Goal: Information Seeking & Learning: Learn about a topic

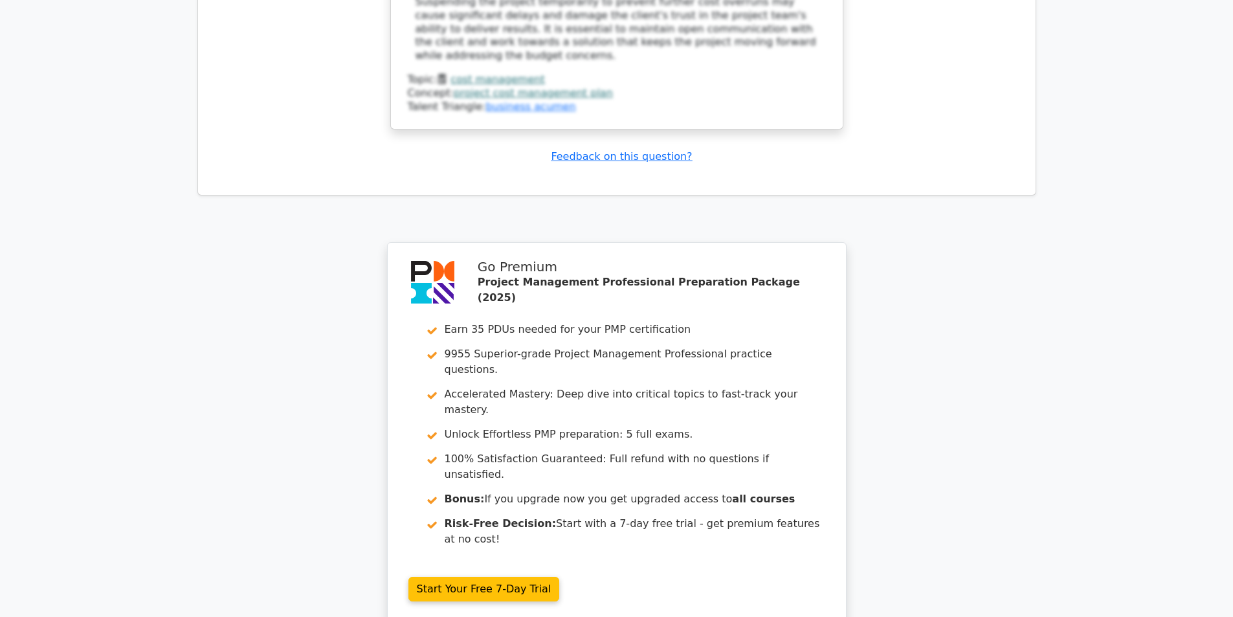
scroll to position [2669, 0]
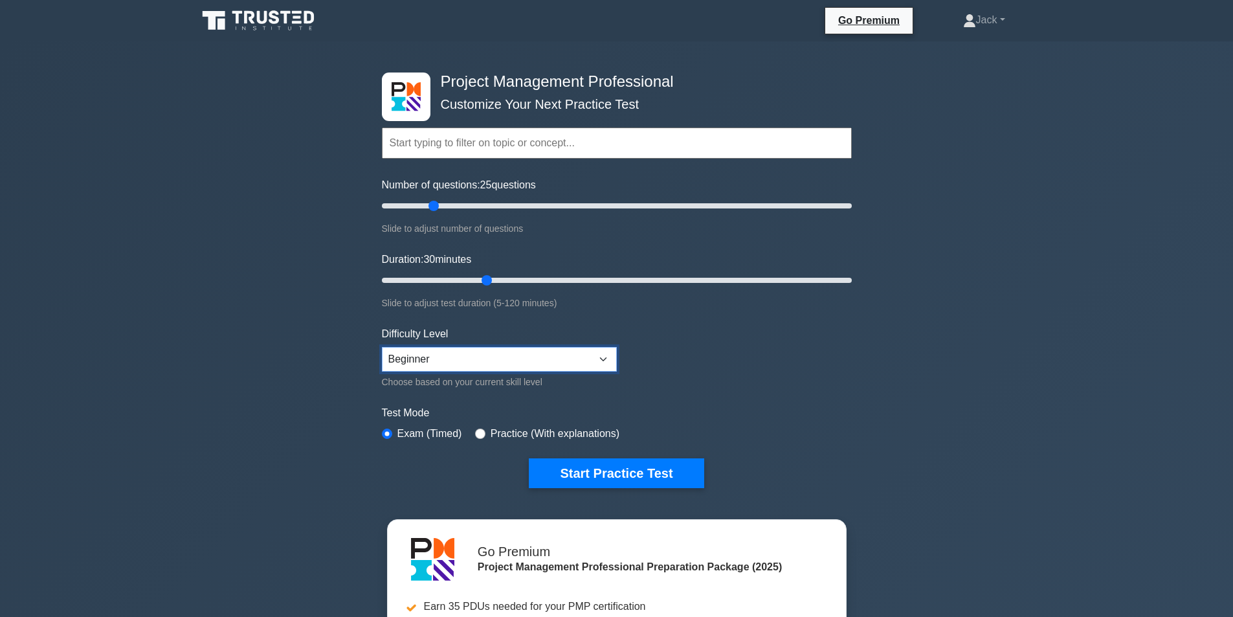
click at [485, 360] on select "Beginner Intermediate Expert" at bounding box center [499, 359] width 235 height 25
select select "expert"
click at [382, 347] on select "Beginner Intermediate Expert" at bounding box center [499, 359] width 235 height 25
click at [597, 478] on button "Start Practice Test" at bounding box center [616, 473] width 175 height 30
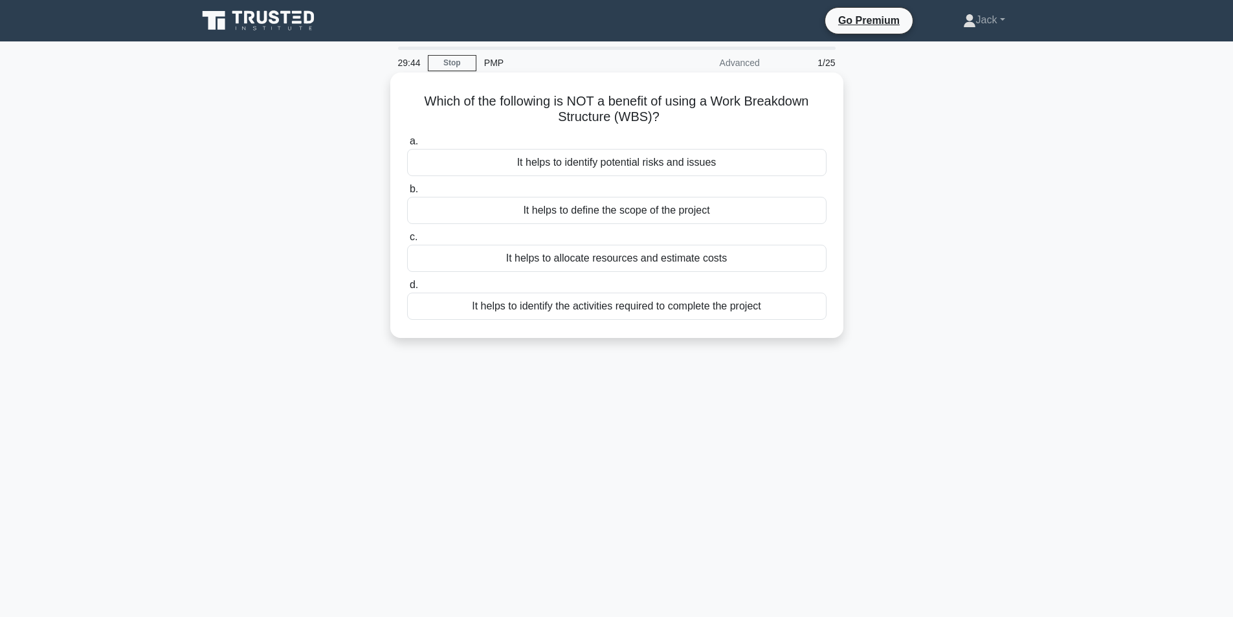
click at [618, 166] on div "It helps to identify potential risks and issues" at bounding box center [616, 162] width 419 height 27
click at [407, 146] on input "a. It helps to identify potential risks and issues" at bounding box center [407, 141] width 0 height 8
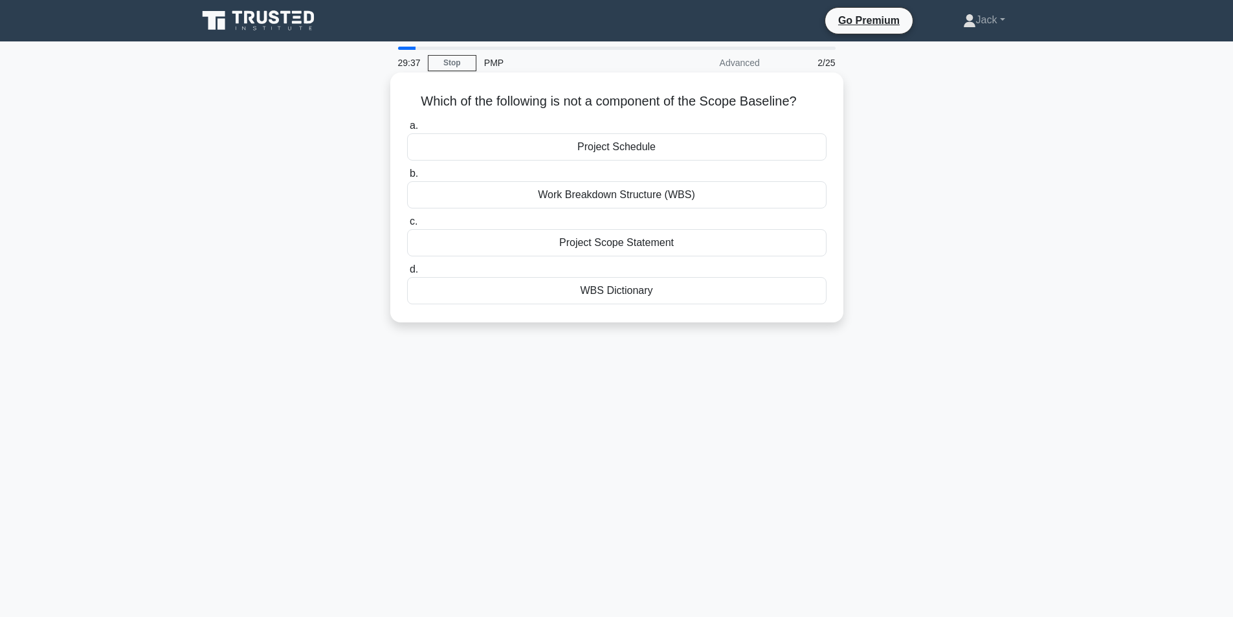
click at [489, 151] on div "Project Schedule" at bounding box center [616, 146] width 419 height 27
click at [407, 130] on input "a. Project Schedule" at bounding box center [407, 126] width 0 height 8
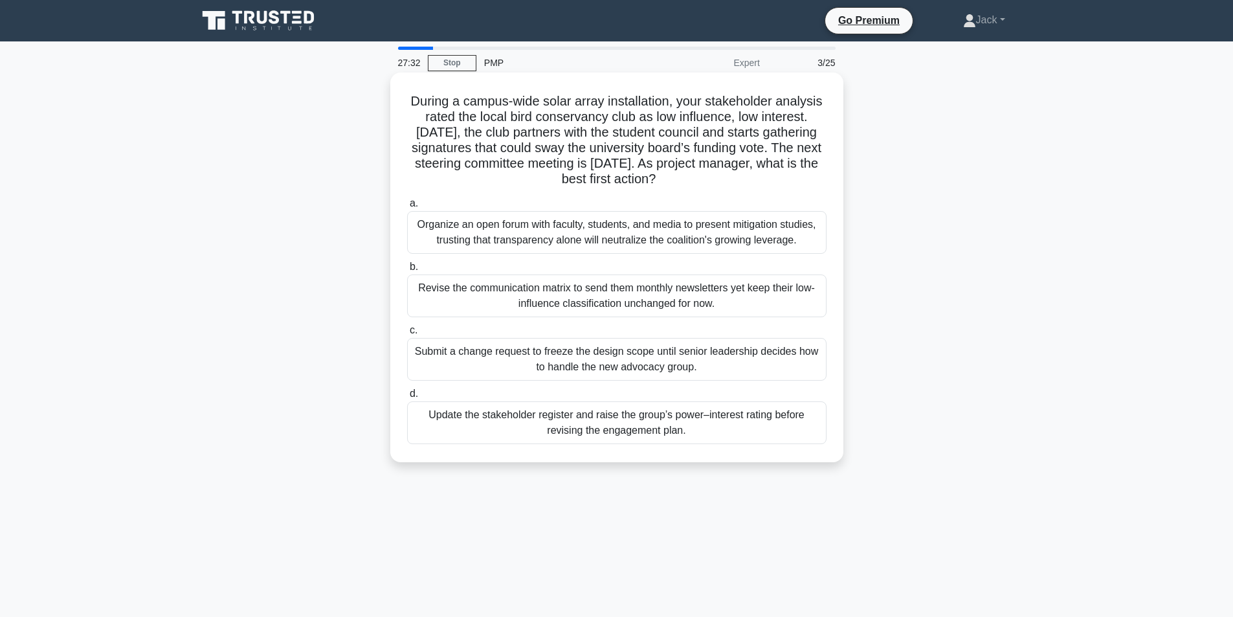
click at [607, 426] on div "Update the stakeholder register and raise the group’s power–interest rating bef…" at bounding box center [616, 422] width 419 height 43
click at [407, 398] on input "d. Update the stakeholder register and raise the group’s power–interest rating …" at bounding box center [407, 394] width 0 height 8
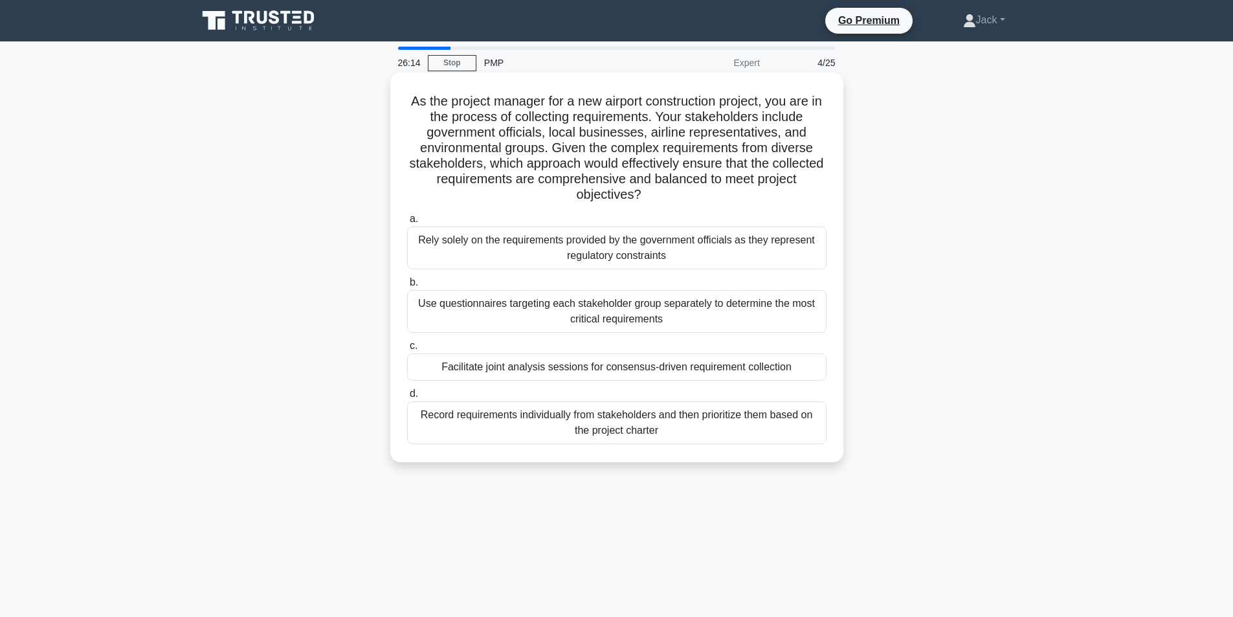
click at [516, 313] on div "Use questionnaires targeting each stakeholder group separately to determine the…" at bounding box center [616, 311] width 419 height 43
click at [407, 287] on input "b. Use questionnaires targeting each stakeholder group separately to determine …" at bounding box center [407, 282] width 0 height 8
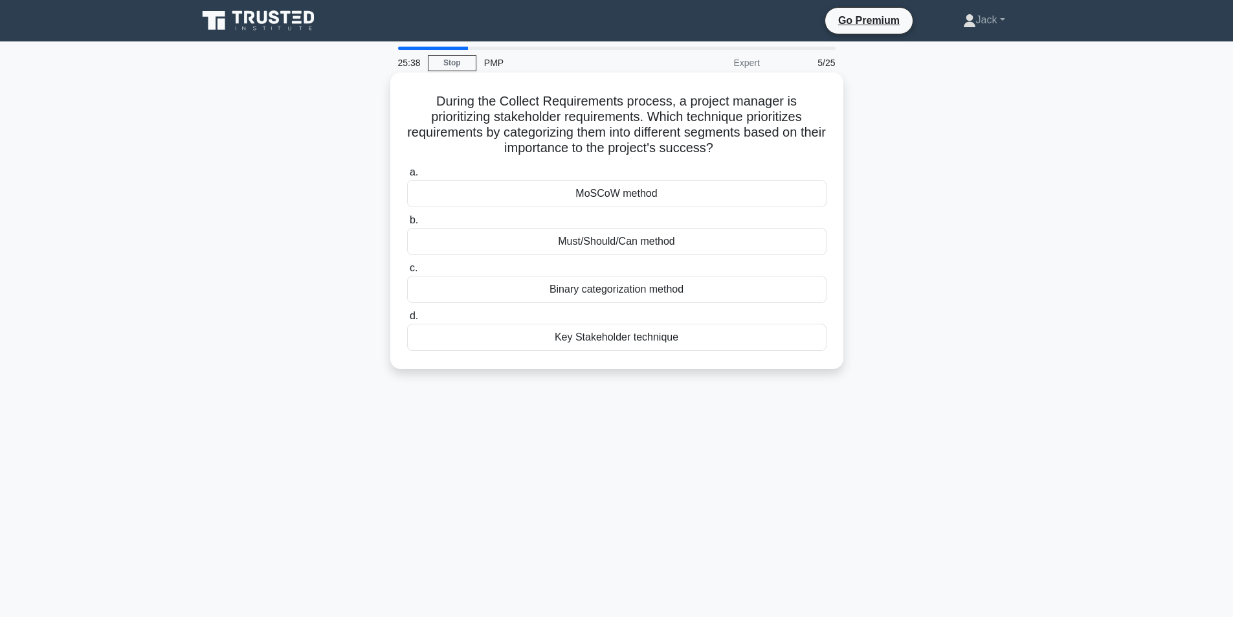
click at [625, 190] on div "MoSCoW method" at bounding box center [616, 193] width 419 height 27
click at [407, 177] on input "a. MoSCoW method" at bounding box center [407, 172] width 0 height 8
click at [628, 245] on div "Transformational Leadership" at bounding box center [616, 241] width 419 height 27
click at [407, 225] on input "b. Transformational Leadership" at bounding box center [407, 220] width 0 height 8
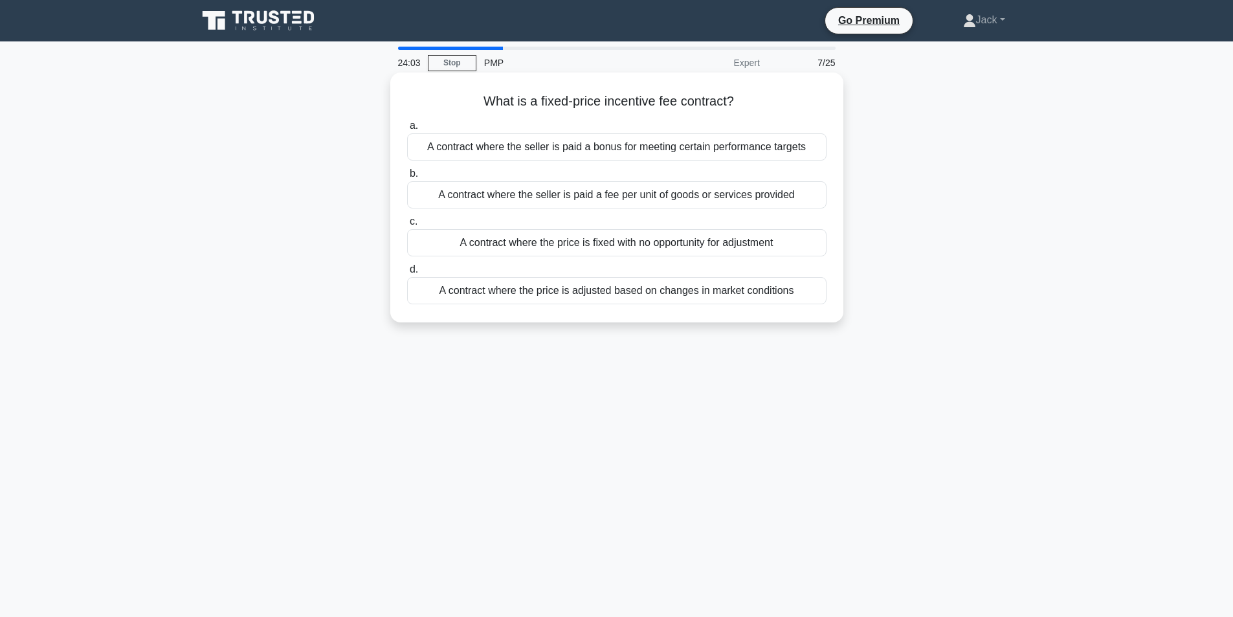
click at [605, 149] on div "A contract where the seller is paid a bonus for meeting certain performance tar…" at bounding box center [616, 146] width 419 height 27
click at [407, 130] on input "a. A contract where the seller is paid a bonus for meeting certain performance …" at bounding box center [407, 126] width 0 height 8
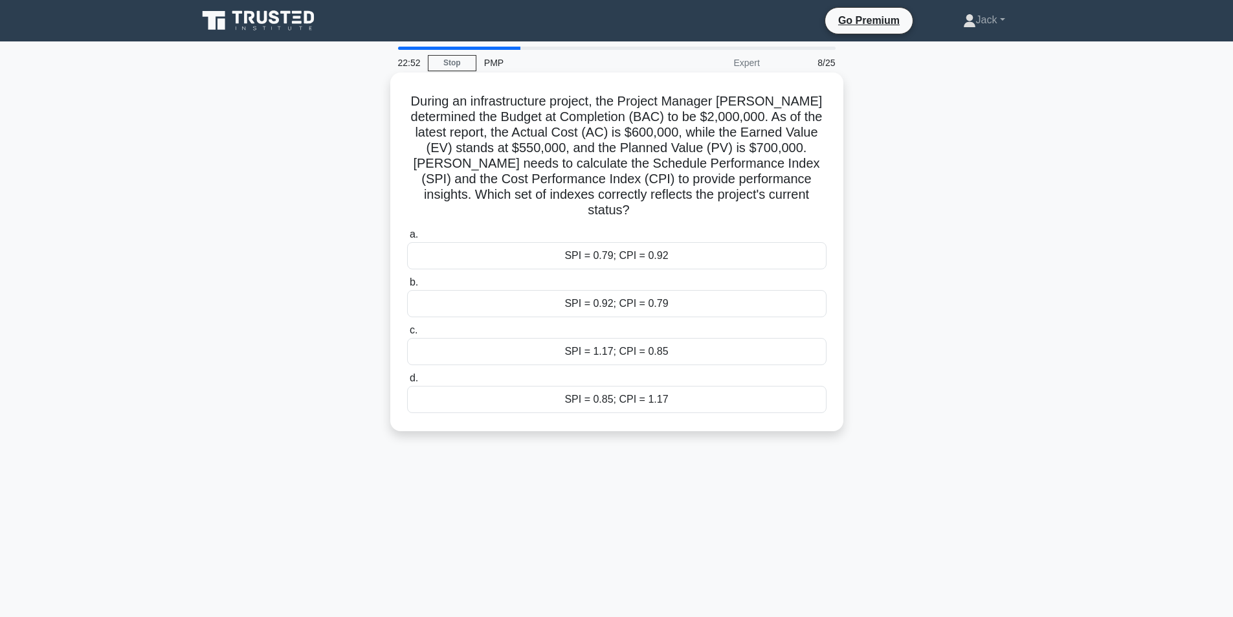
click at [631, 242] on div "SPI = 0.79; CPI = 0.92" at bounding box center [616, 255] width 419 height 27
click at [407, 239] on input "a. SPI = 0.79; CPI = 0.92" at bounding box center [407, 234] width 0 height 8
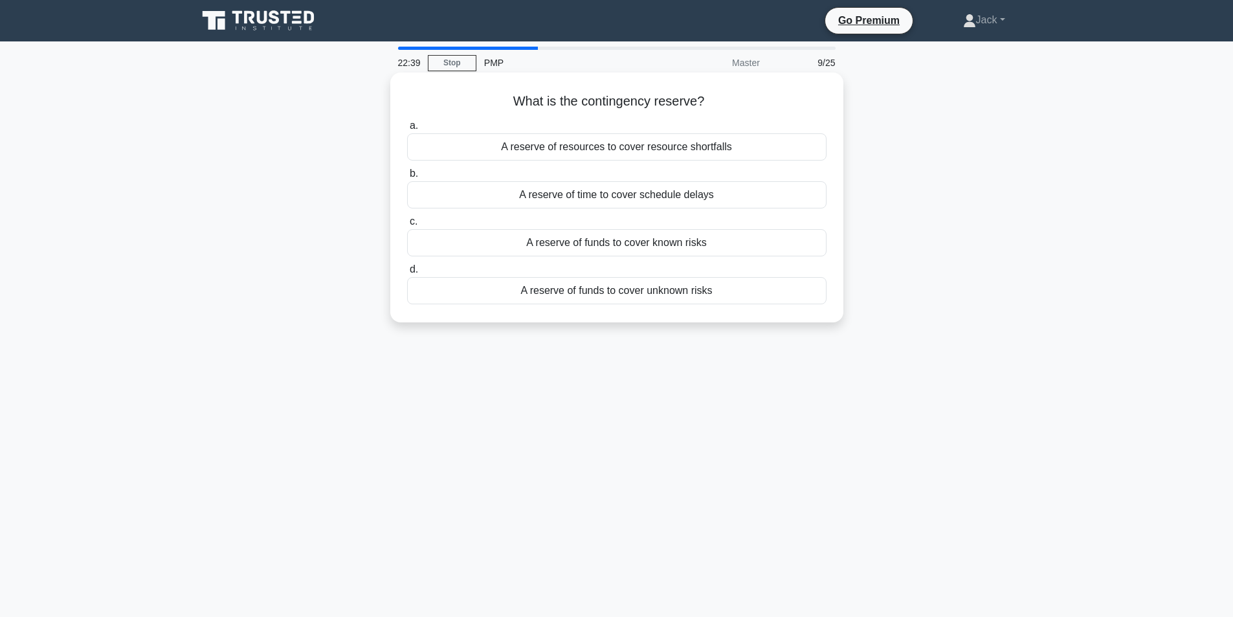
click at [672, 245] on div "A reserve of funds to cover known risks" at bounding box center [616, 242] width 419 height 27
click at [407, 226] on input "c. A reserve of funds to cover known risks" at bounding box center [407, 221] width 0 height 8
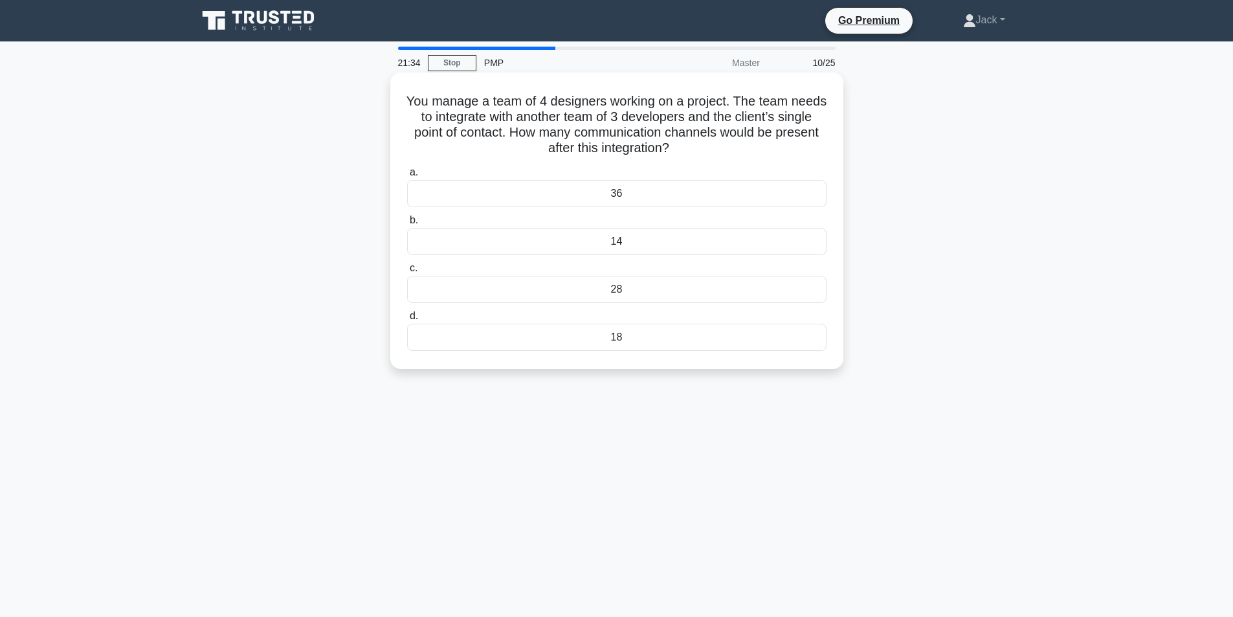
click at [663, 192] on div "36" at bounding box center [616, 193] width 419 height 27
click at [407, 177] on input "a. 36" at bounding box center [407, 172] width 0 height 8
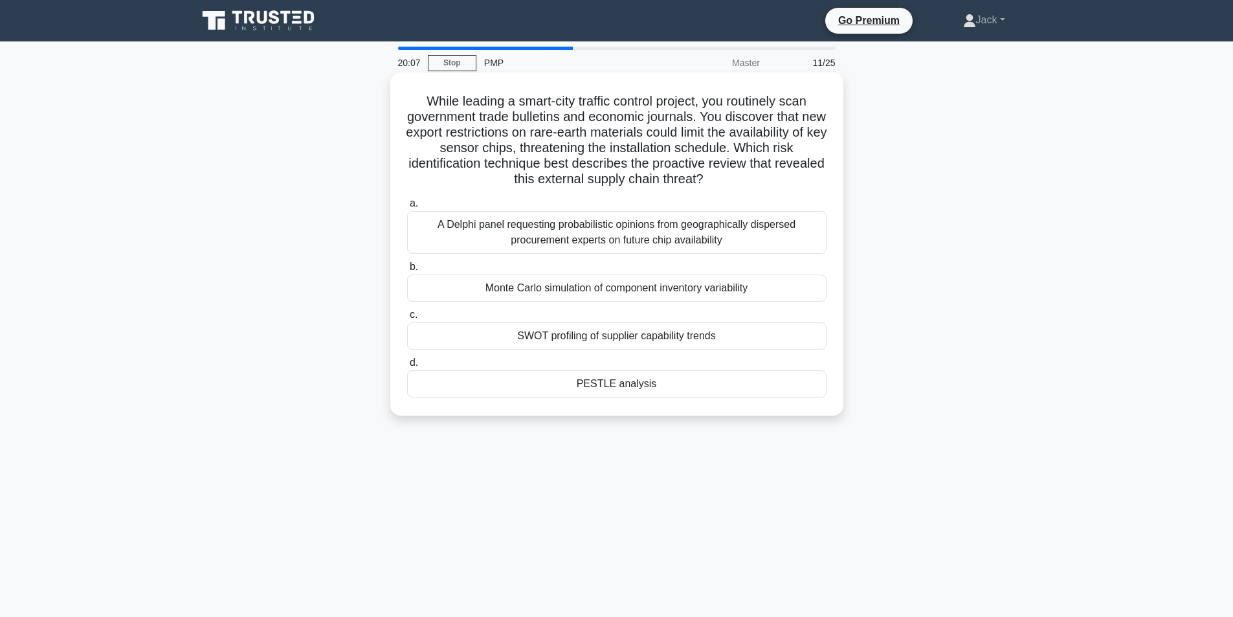
click at [593, 342] on div "SWOT profiling of supplier capability trends" at bounding box center [616, 335] width 419 height 27
click at [407, 319] on input "c. SWOT profiling of supplier capability trends" at bounding box center [407, 315] width 0 height 8
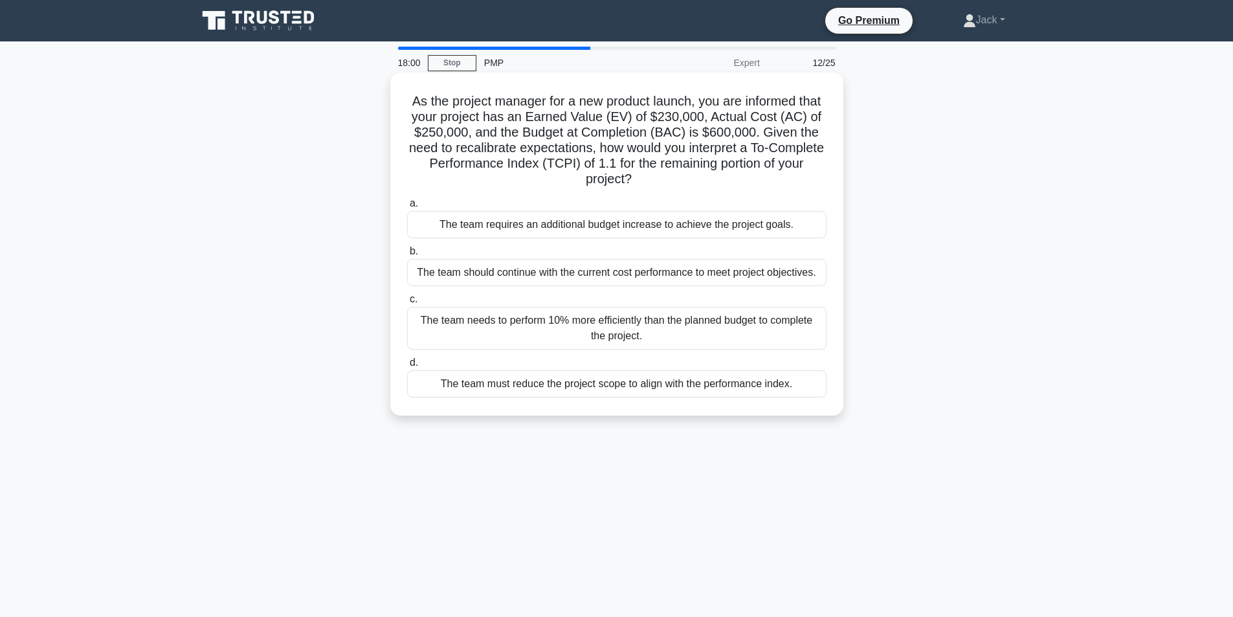
click at [575, 328] on div "The team needs to perform 10% more efficiently than the planned budget to compl…" at bounding box center [616, 328] width 419 height 43
click at [407, 303] on input "c. The team needs to perform 10% more efficiently than the planned budget to co…" at bounding box center [407, 299] width 0 height 8
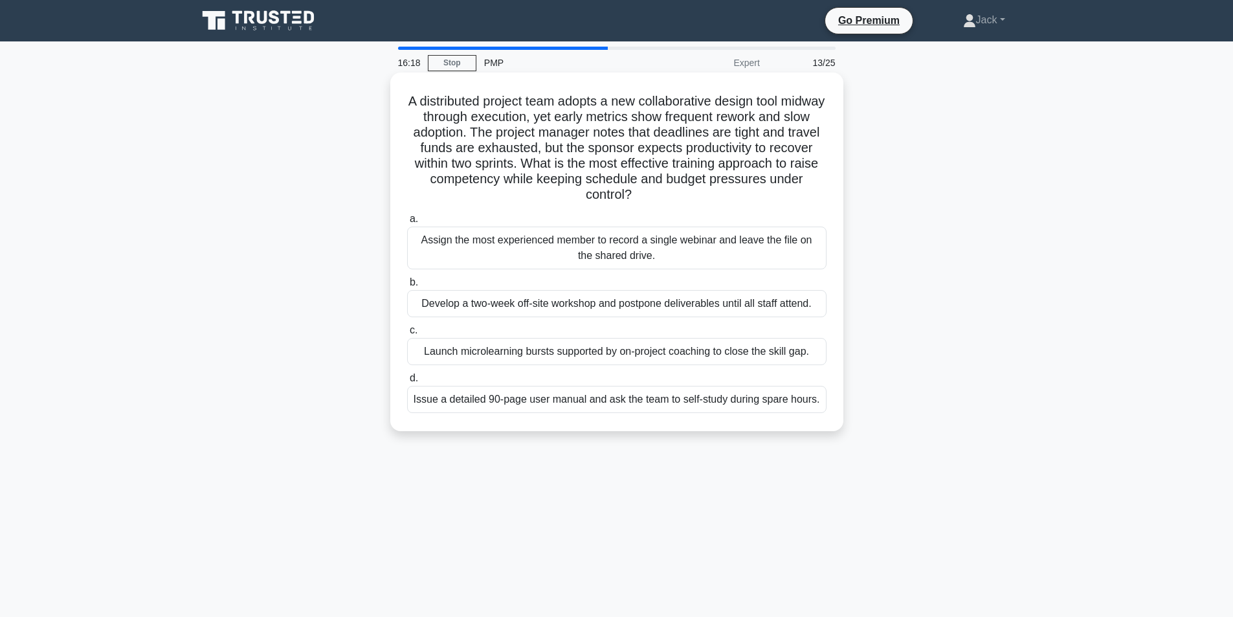
click at [707, 357] on div "Launch microlearning bursts supported by on-project coaching to close the skill…" at bounding box center [616, 351] width 419 height 27
click at [407, 335] on input "c. Launch microlearning bursts supported by on-project coaching to close the sk…" at bounding box center [407, 330] width 0 height 8
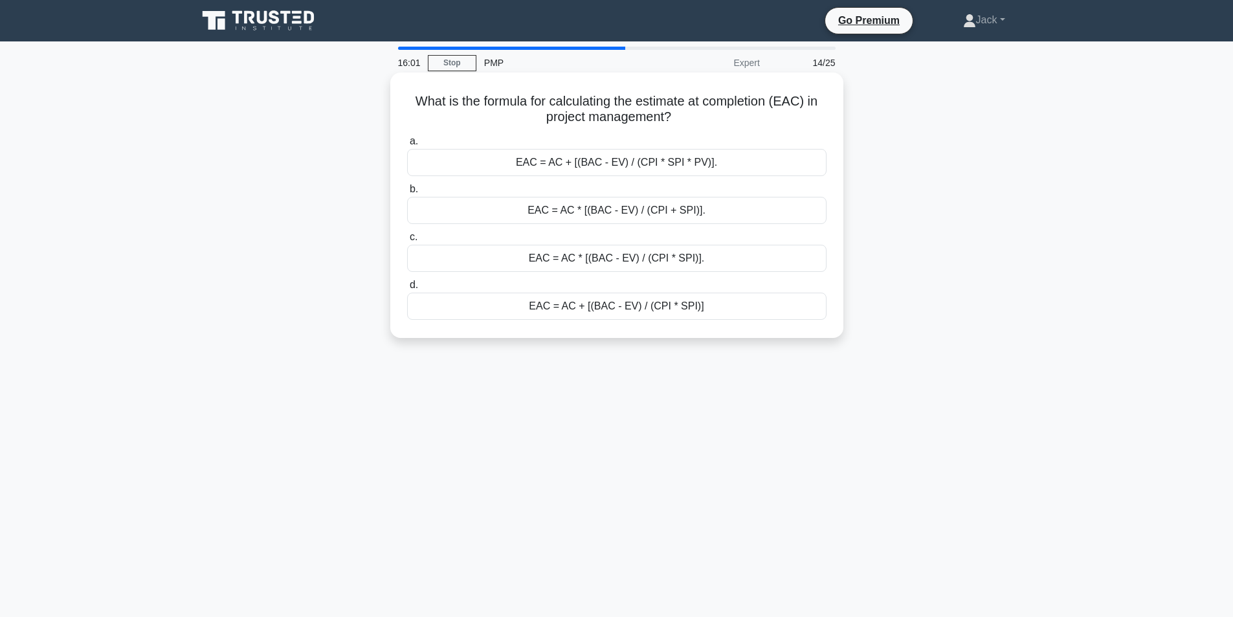
click at [589, 310] on div "EAC = AC + [(BAC - EV) / (CPI * SPI)]" at bounding box center [616, 305] width 419 height 27
click at [407, 289] on input "d. EAC = AC + [(BAC - EV) / (CPI * SPI)]" at bounding box center [407, 285] width 0 height 8
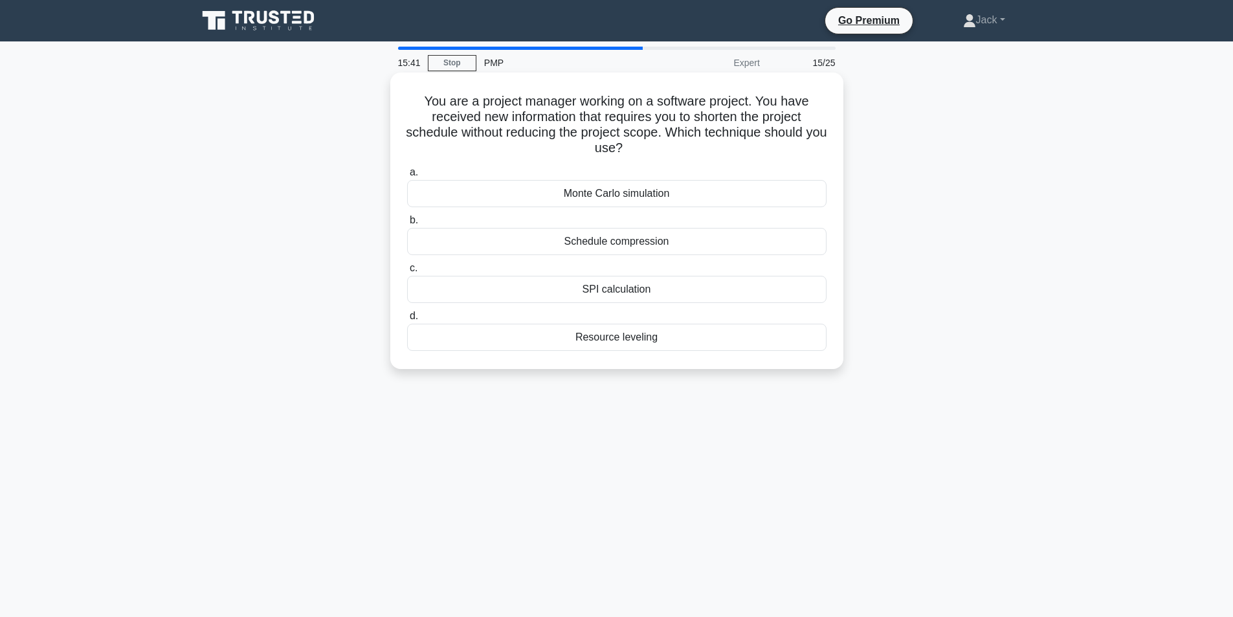
click at [653, 245] on div "Schedule compression" at bounding box center [616, 241] width 419 height 27
click at [407, 225] on input "b. Schedule compression" at bounding box center [407, 220] width 0 height 8
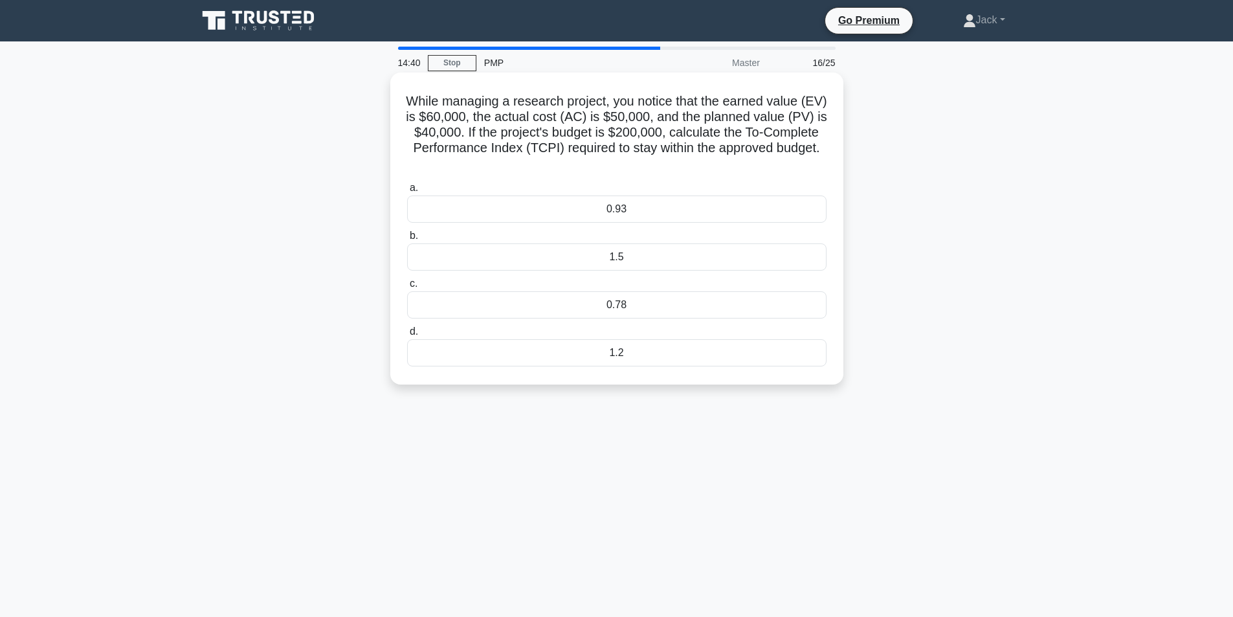
click at [621, 210] on div "0.93" at bounding box center [616, 208] width 419 height 27
click at [407, 192] on input "a. 0.93" at bounding box center [407, 188] width 0 height 8
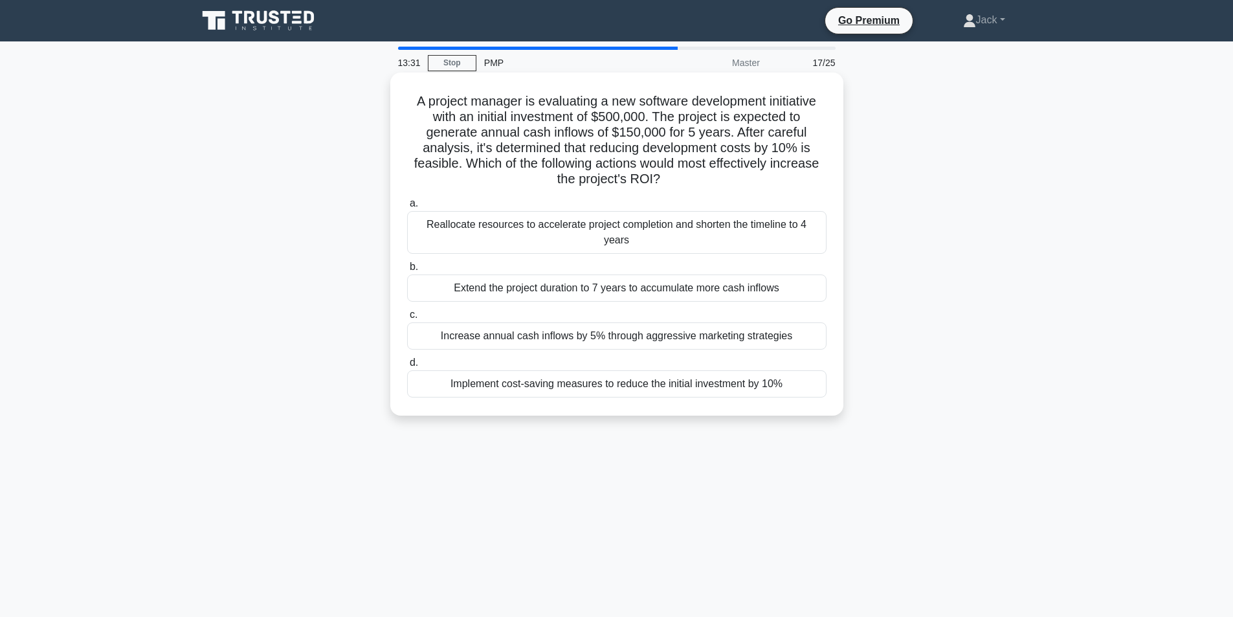
click at [589, 374] on div "Implement cost-saving measures to reduce the initial investment by 10%" at bounding box center [616, 383] width 419 height 27
click at [407, 367] on input "d. Implement cost-saving measures to reduce the initial investment by 10%" at bounding box center [407, 362] width 0 height 8
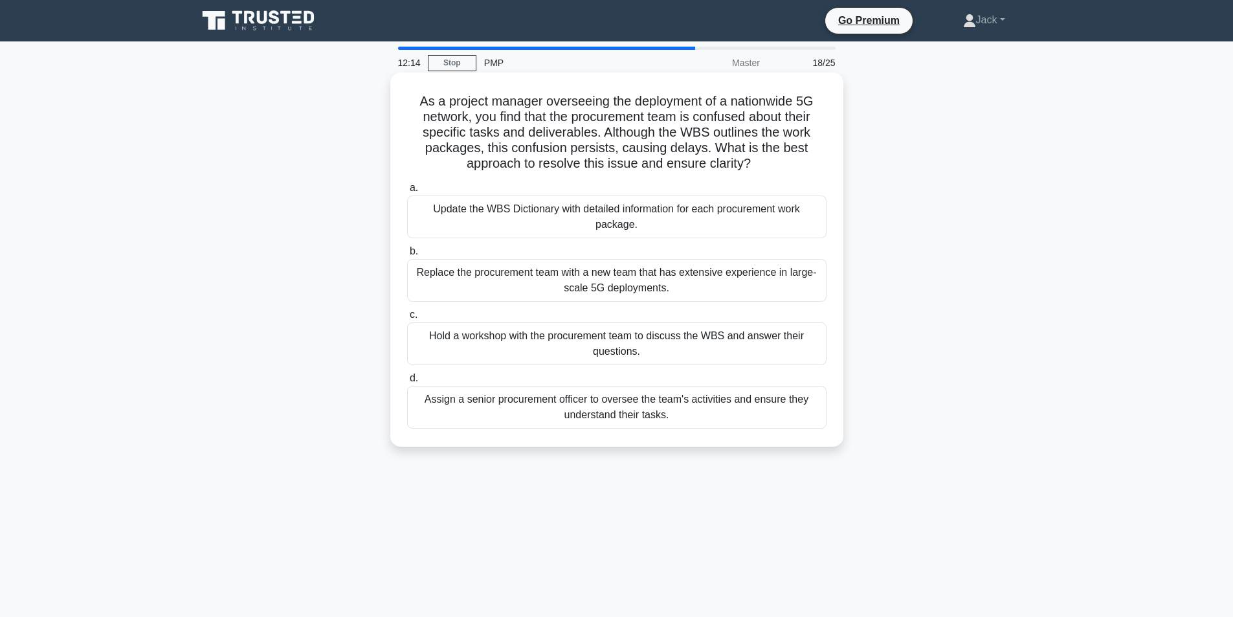
click at [618, 347] on div "Hold a workshop with the procurement team to discuss the WBS and answer their q…" at bounding box center [616, 343] width 419 height 43
click at [407, 319] on input "c. Hold a workshop with the procurement team to discuss the WBS and answer thei…" at bounding box center [407, 315] width 0 height 8
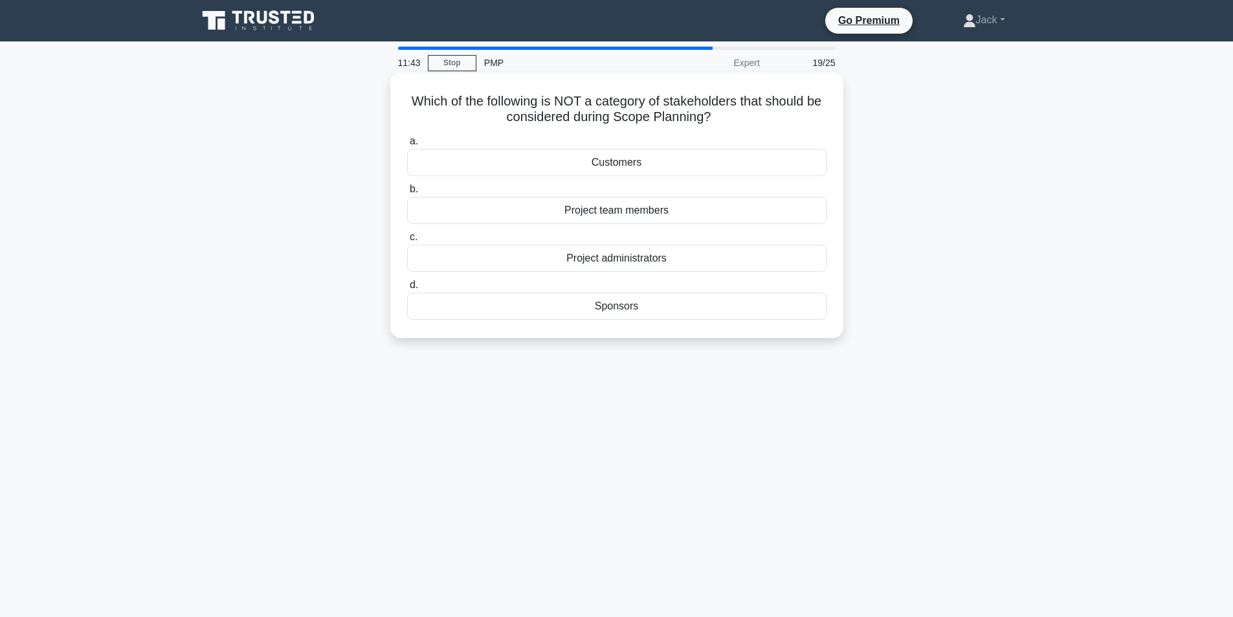
click at [632, 170] on div "Customers" at bounding box center [616, 162] width 419 height 27
click at [407, 146] on input "a. Customers" at bounding box center [407, 141] width 0 height 8
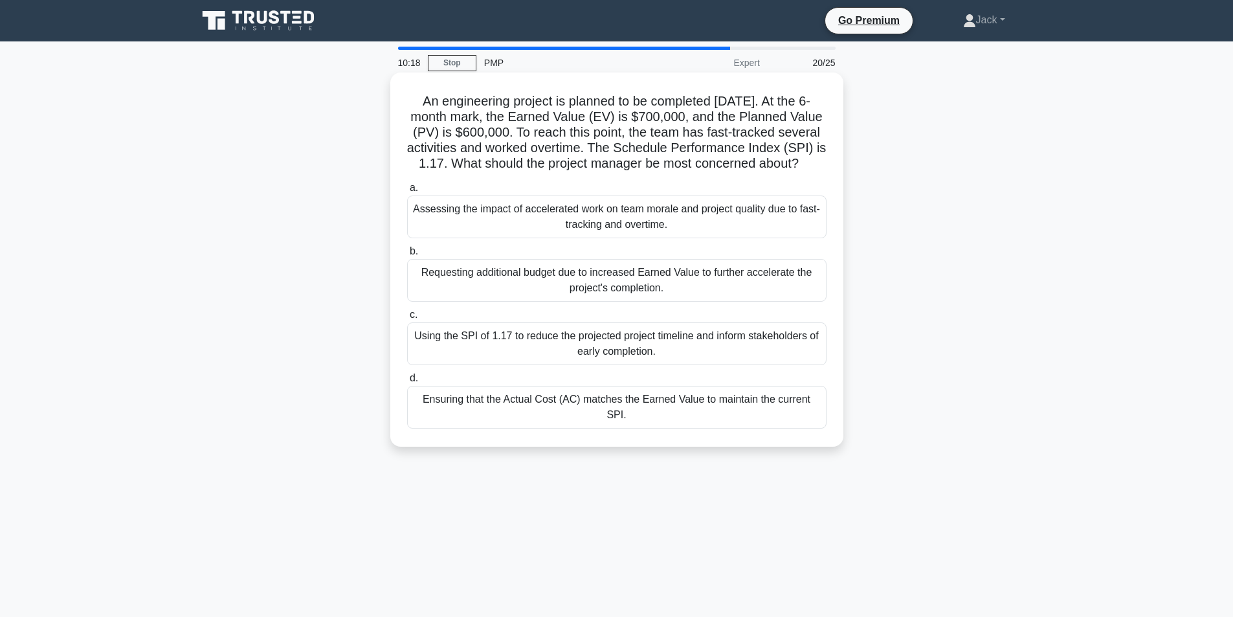
click at [511, 238] on div "Assessing the impact of accelerated work on team morale and project quality due…" at bounding box center [616, 216] width 419 height 43
click at [407, 192] on input "a. Assessing the impact of accelerated work on team morale and project quality …" at bounding box center [407, 188] width 0 height 8
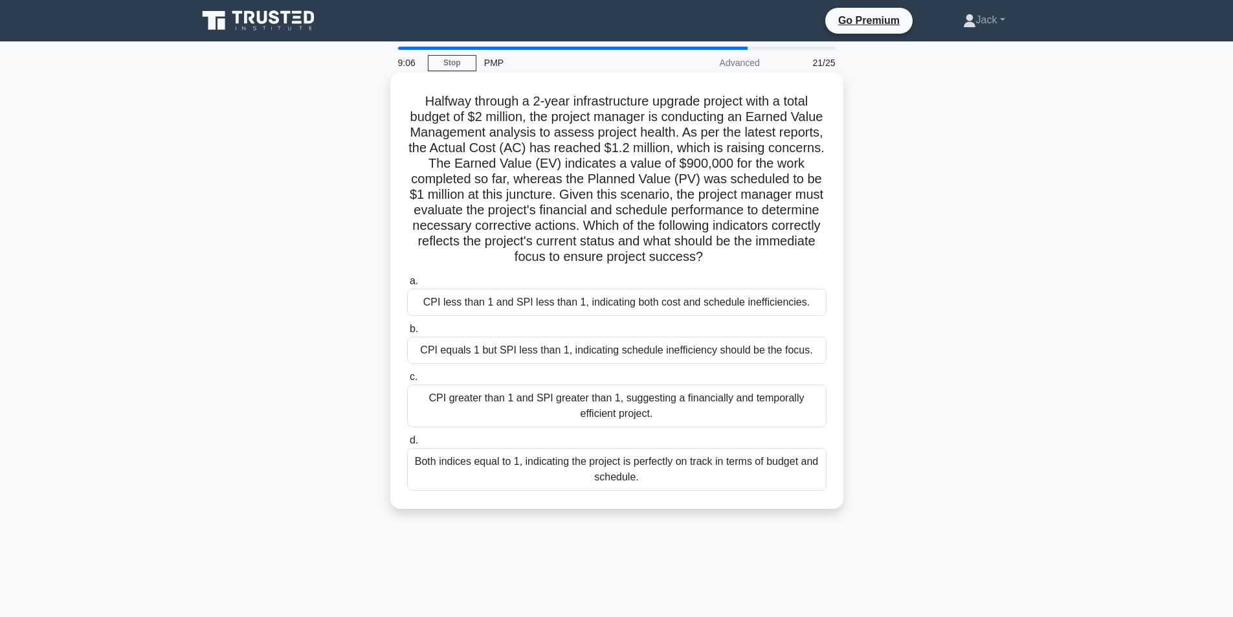
click at [549, 303] on div "CPI less than 1 and SPI less than 1, indicating both cost and schedule ineffici…" at bounding box center [616, 302] width 419 height 27
click at [407, 285] on input "a. CPI less than 1 and SPI less than 1, indicating both cost and schedule ineff…" at bounding box center [407, 281] width 0 height 8
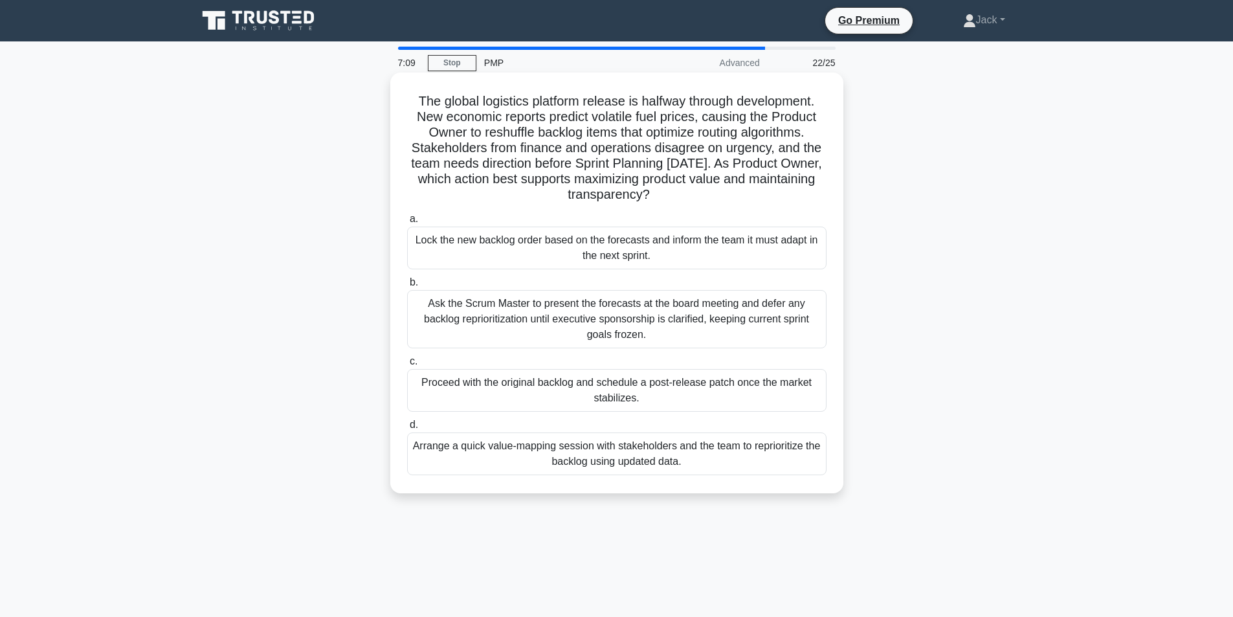
click at [622, 448] on div "Arrange a quick value-mapping session with stakeholders and the team to reprior…" at bounding box center [616, 453] width 419 height 43
click at [407, 429] on input "d. Arrange a quick value-mapping session with stakeholders and the team to repr…" at bounding box center [407, 425] width 0 height 8
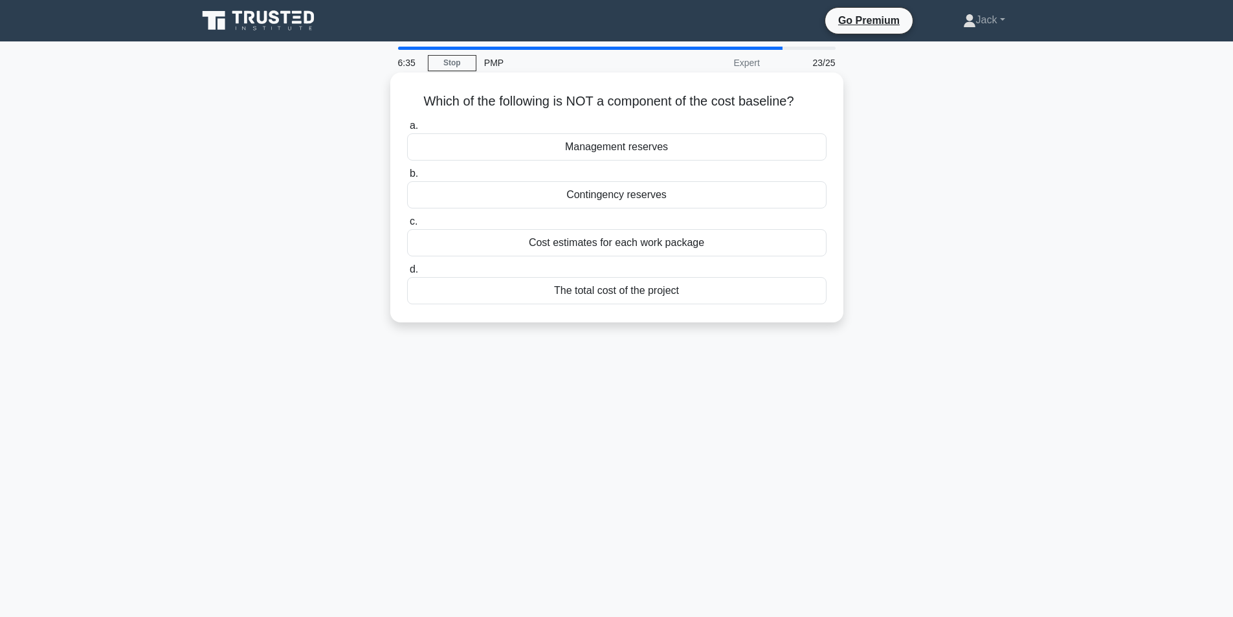
click at [628, 145] on div "Management reserves" at bounding box center [616, 146] width 419 height 27
click at [407, 130] on input "a. Management reserves" at bounding box center [407, 126] width 0 height 8
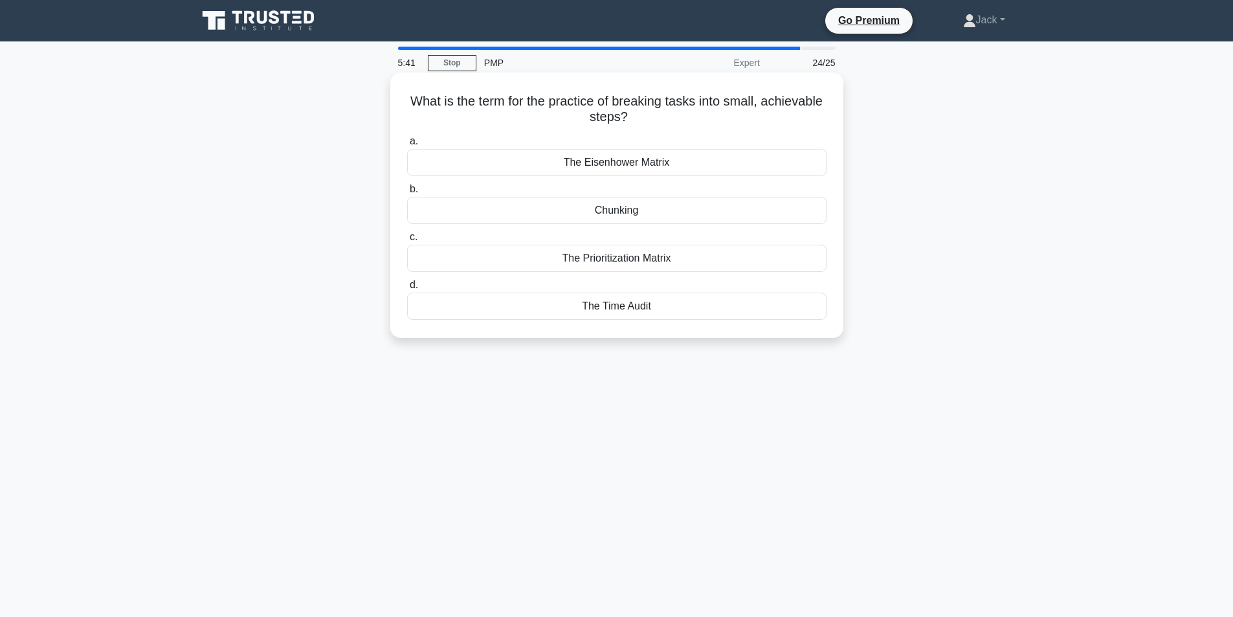
click at [586, 264] on div "The Prioritization Matrix" at bounding box center [616, 258] width 419 height 27
click at [407, 241] on input "c. The Prioritization Matrix" at bounding box center [407, 237] width 0 height 8
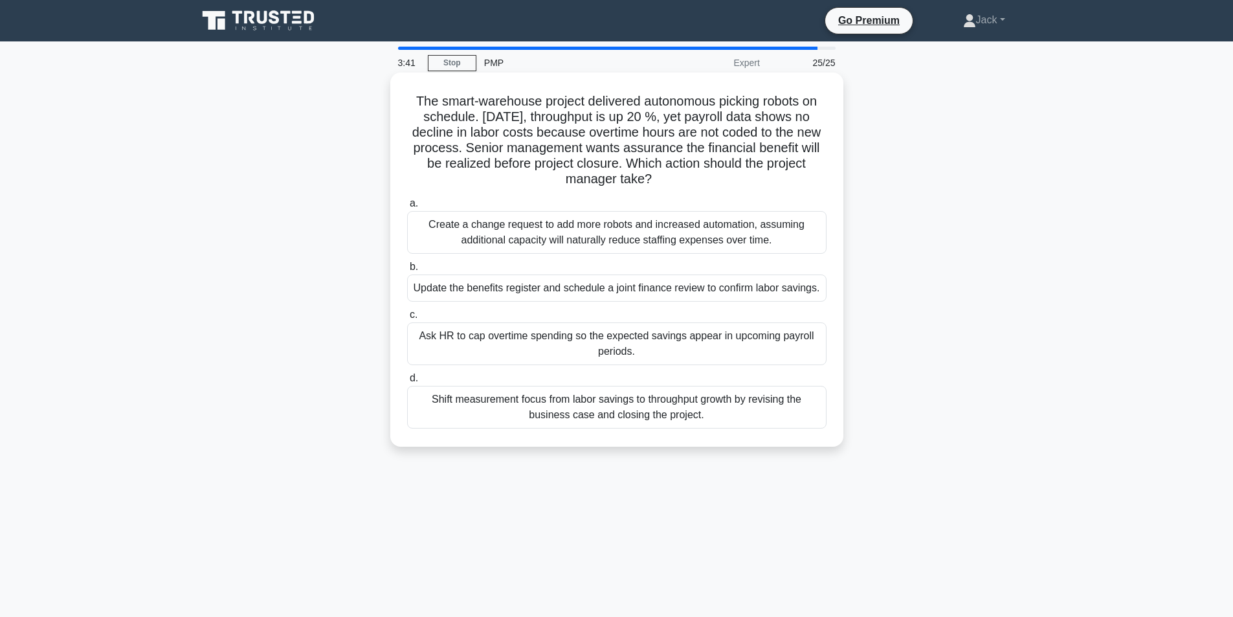
click at [453, 291] on div "Update the benefits register and schedule a joint finance review to confirm lab…" at bounding box center [616, 287] width 419 height 27
click at [407, 271] on input "b. Update the benefits register and schedule a joint finance review to confirm …" at bounding box center [407, 267] width 0 height 8
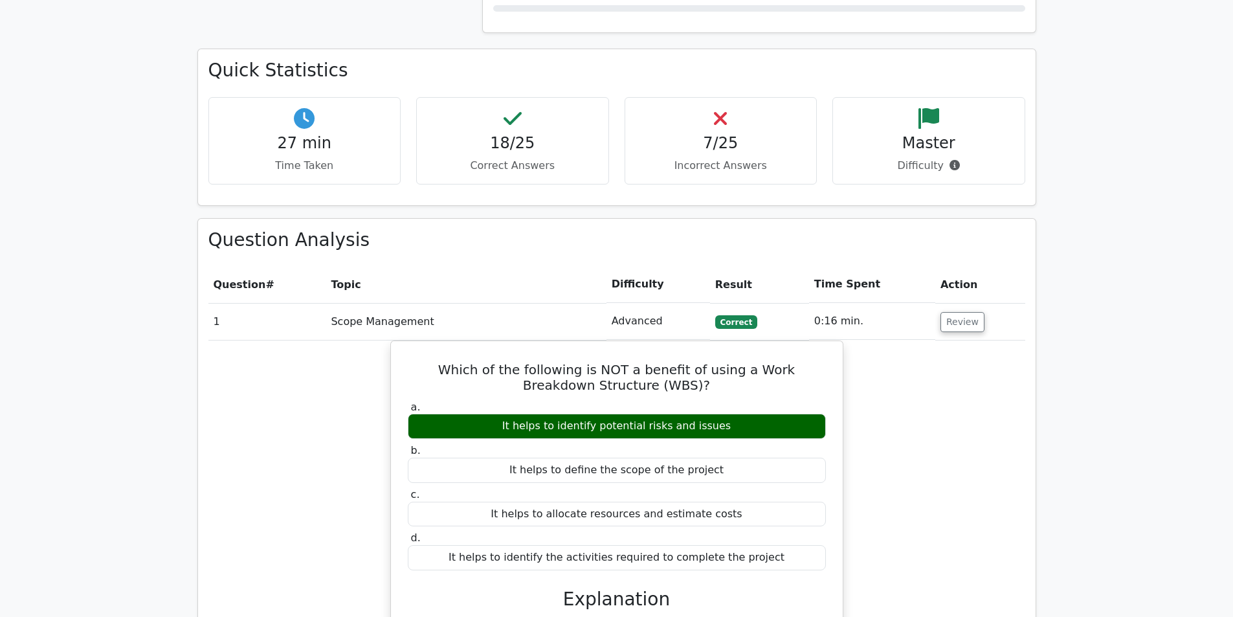
scroll to position [1100, 0]
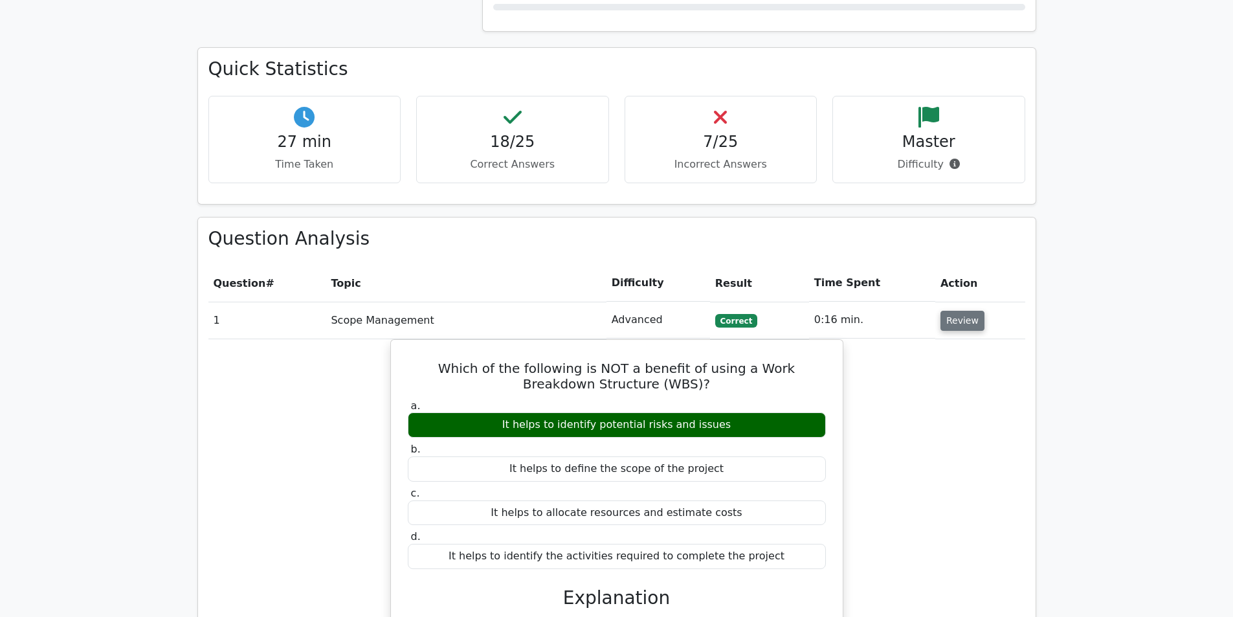
click at [956, 311] on button "Review" at bounding box center [962, 321] width 44 height 20
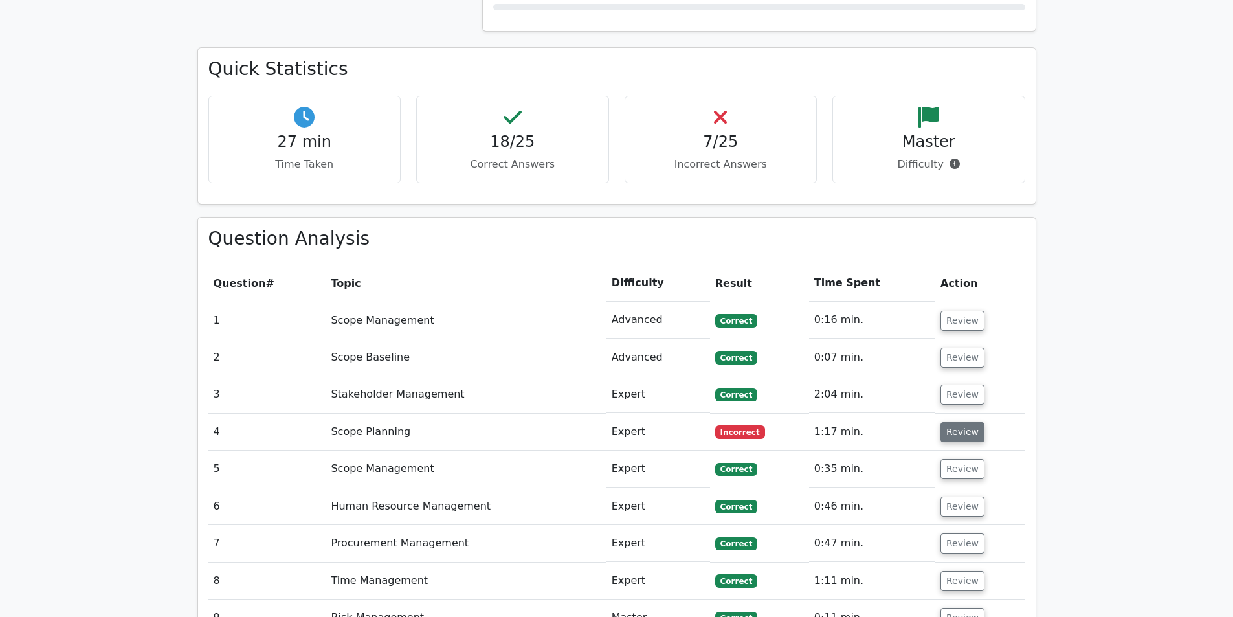
click at [958, 422] on button "Review" at bounding box center [962, 432] width 44 height 20
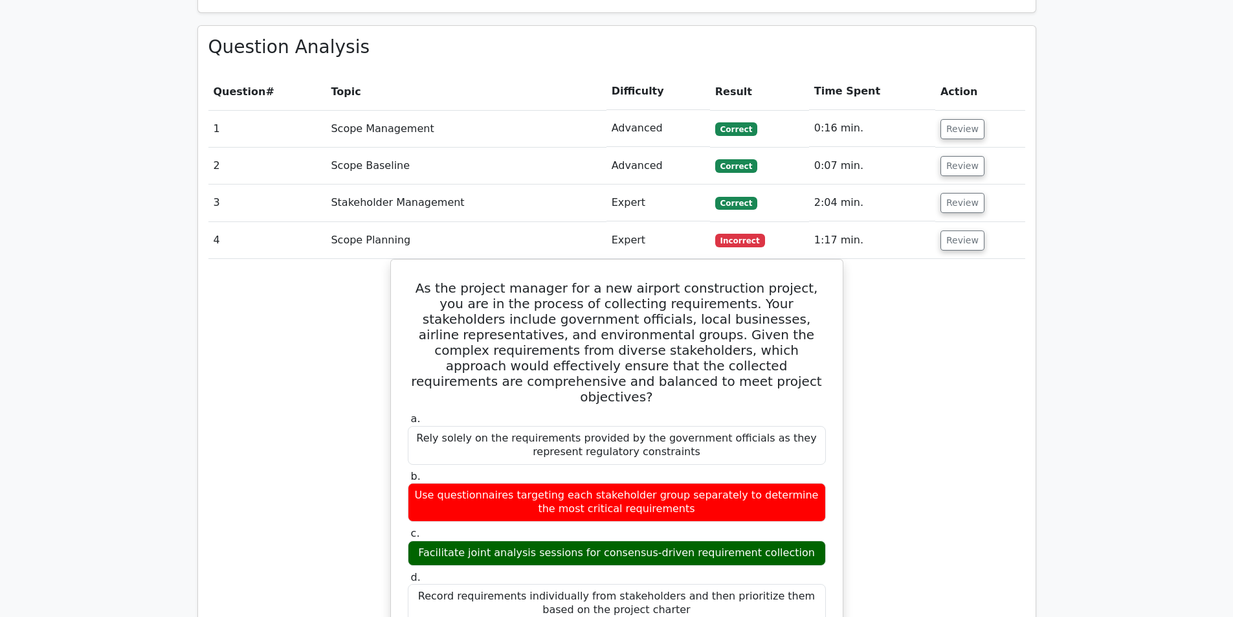
scroll to position [1359, 0]
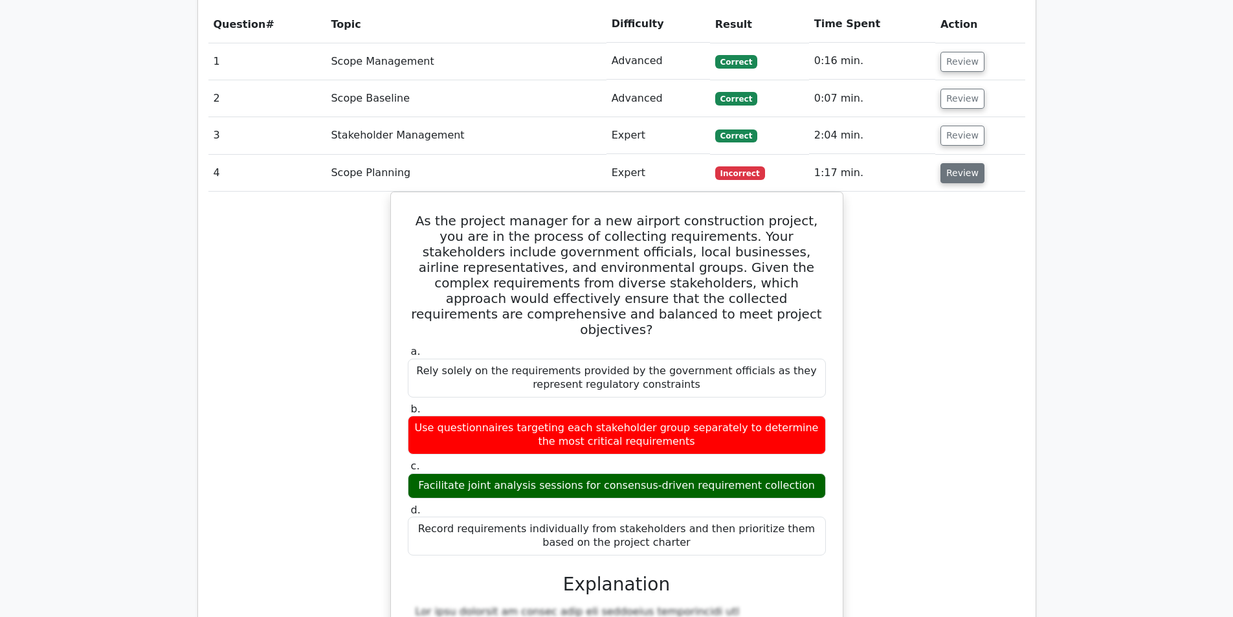
click at [967, 163] on button "Review" at bounding box center [962, 173] width 44 height 20
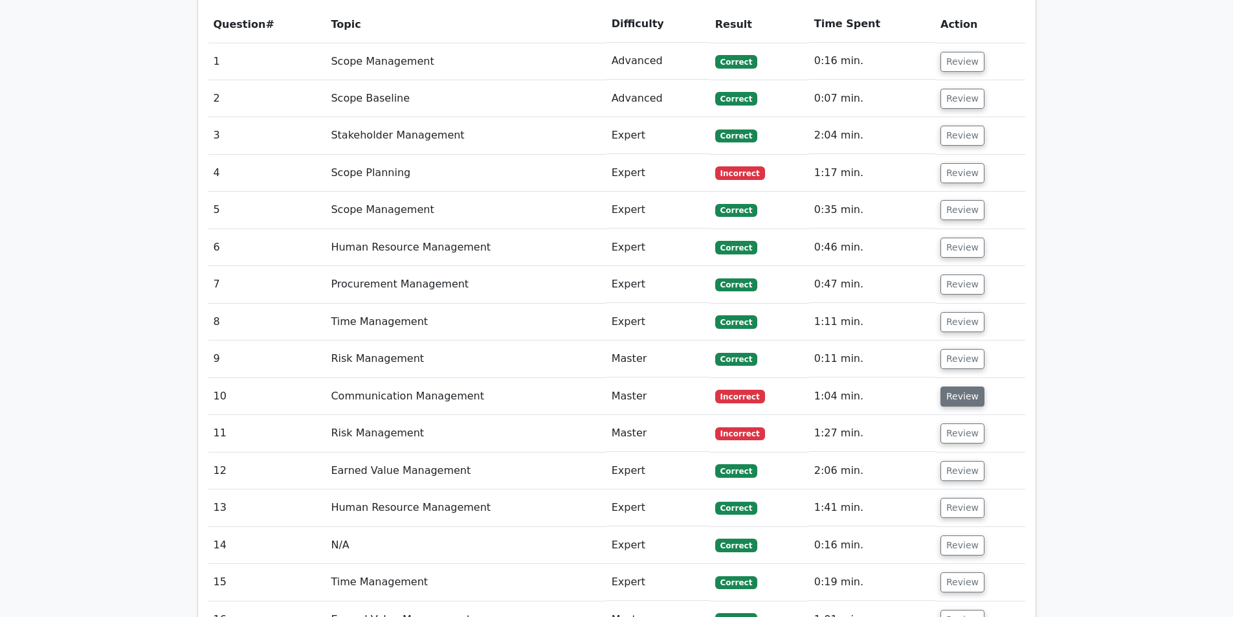
click at [945, 386] on button "Review" at bounding box center [962, 396] width 44 height 20
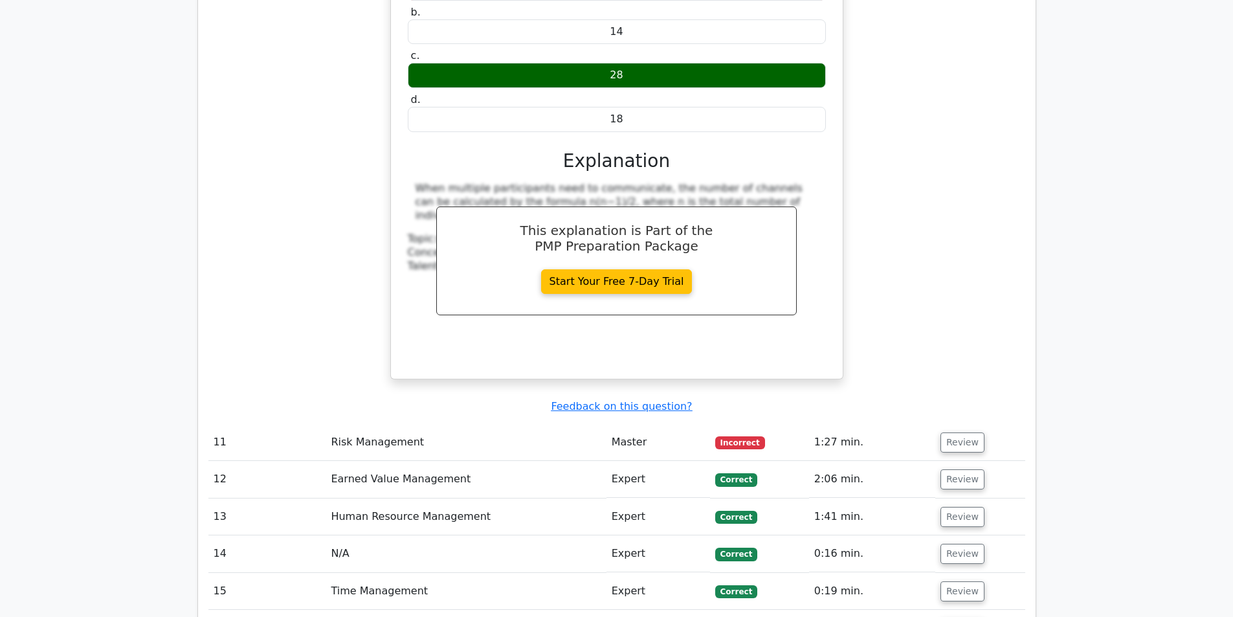
scroll to position [1941, 0]
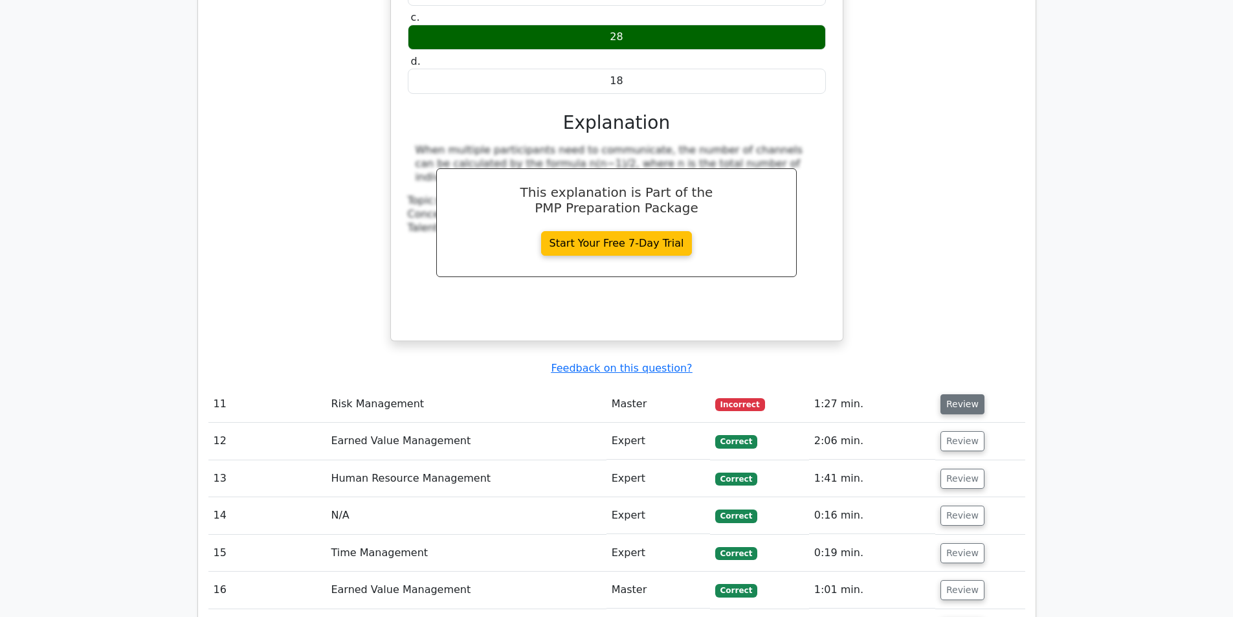
click at [954, 394] on button "Review" at bounding box center [962, 404] width 44 height 20
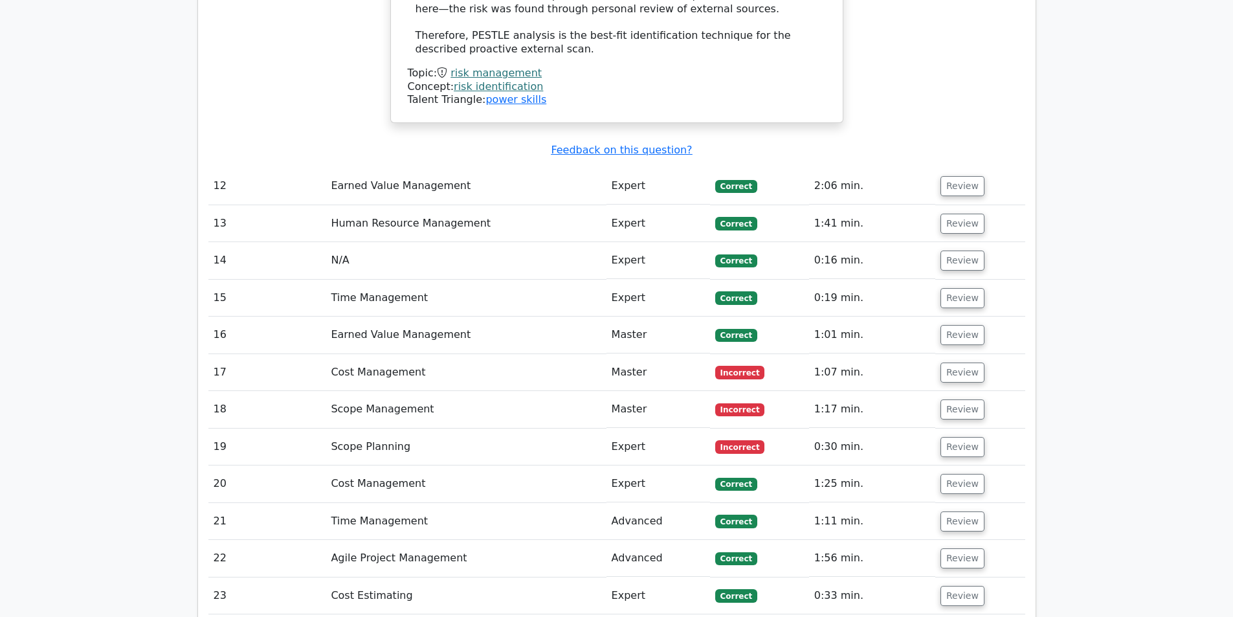
scroll to position [2977, 0]
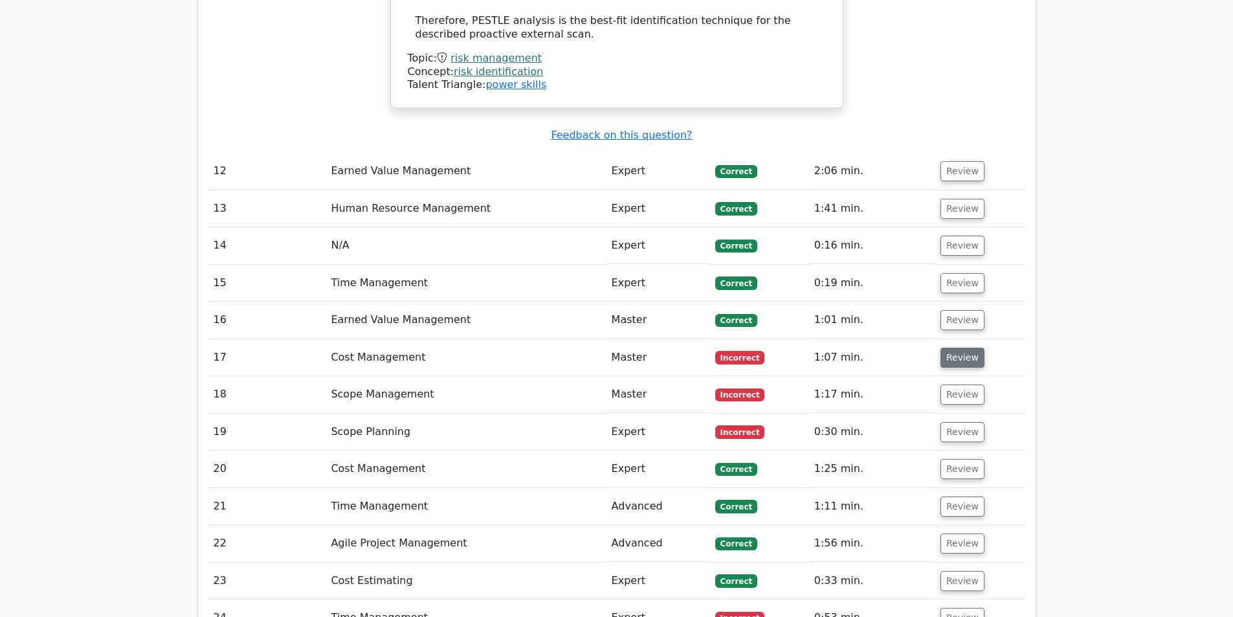
click at [962, 347] on button "Review" at bounding box center [962, 357] width 44 height 20
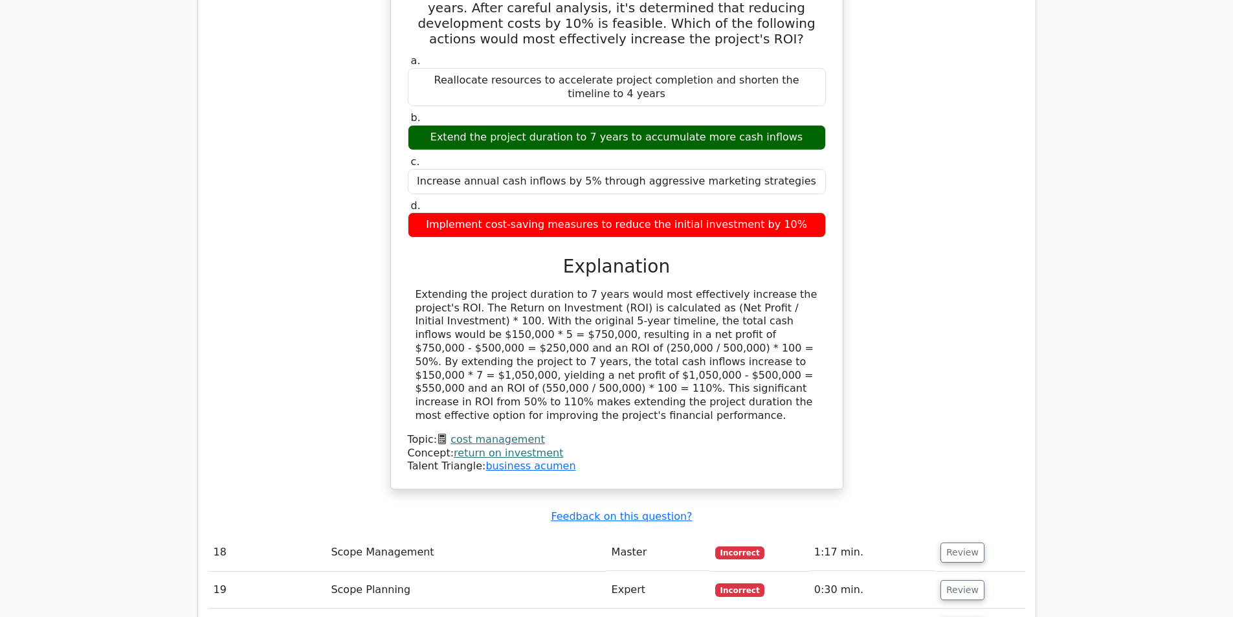
scroll to position [3430, 0]
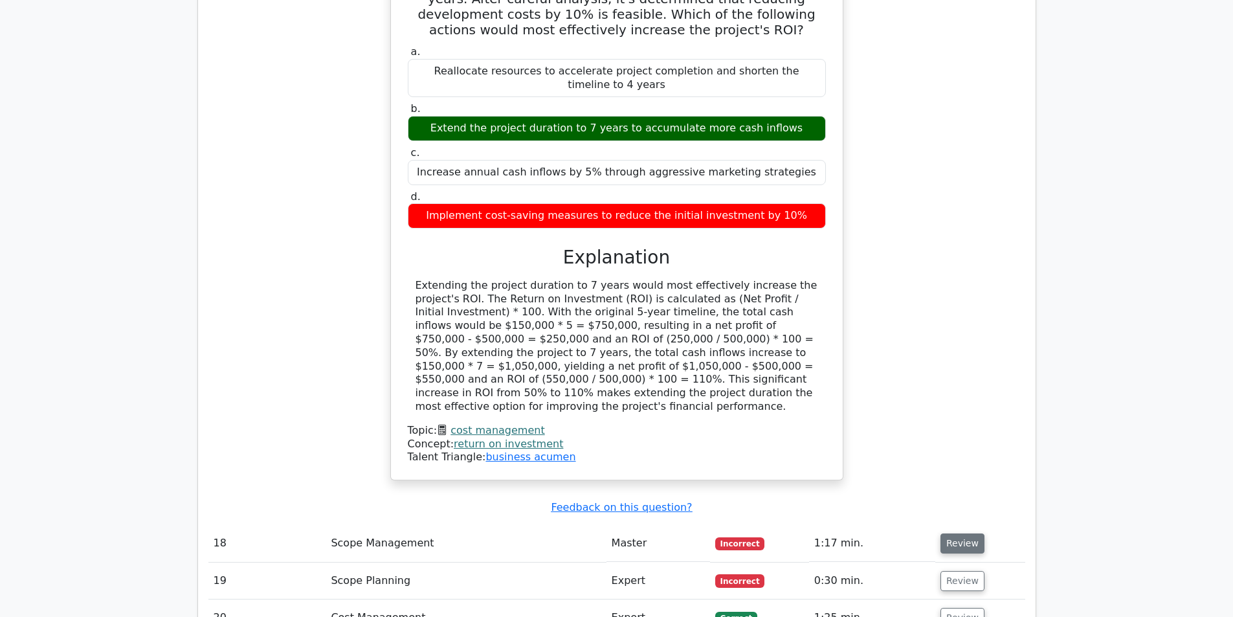
click at [962, 533] on button "Review" at bounding box center [962, 543] width 44 height 20
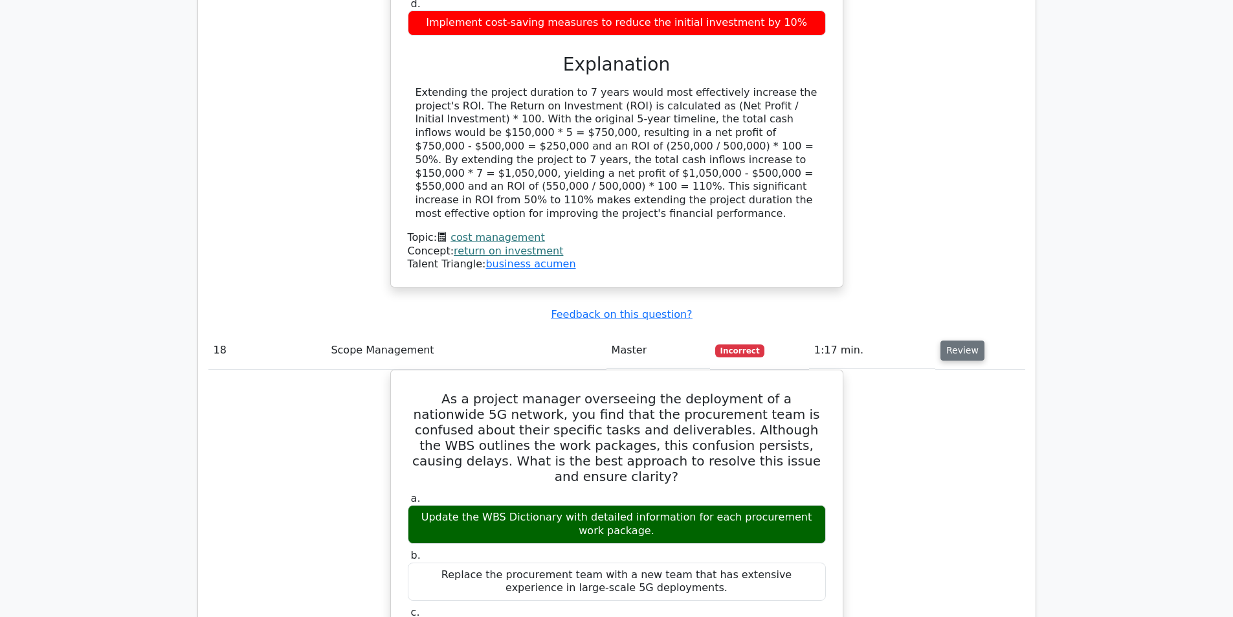
scroll to position [3624, 0]
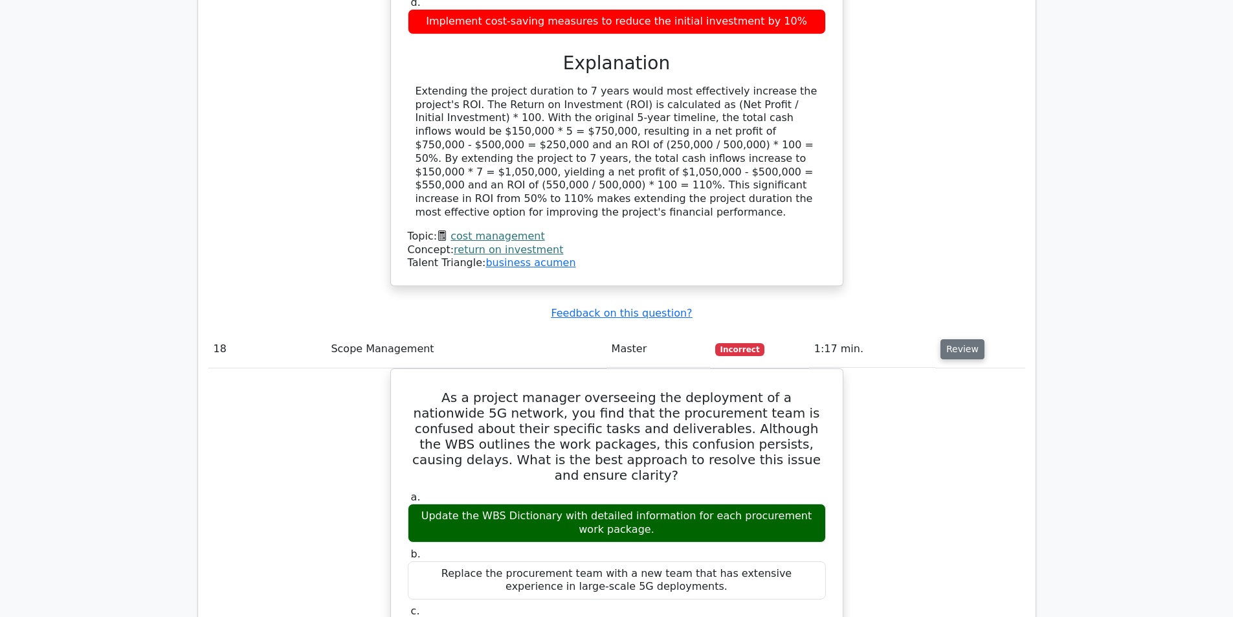
click at [948, 339] on button "Review" at bounding box center [962, 349] width 44 height 20
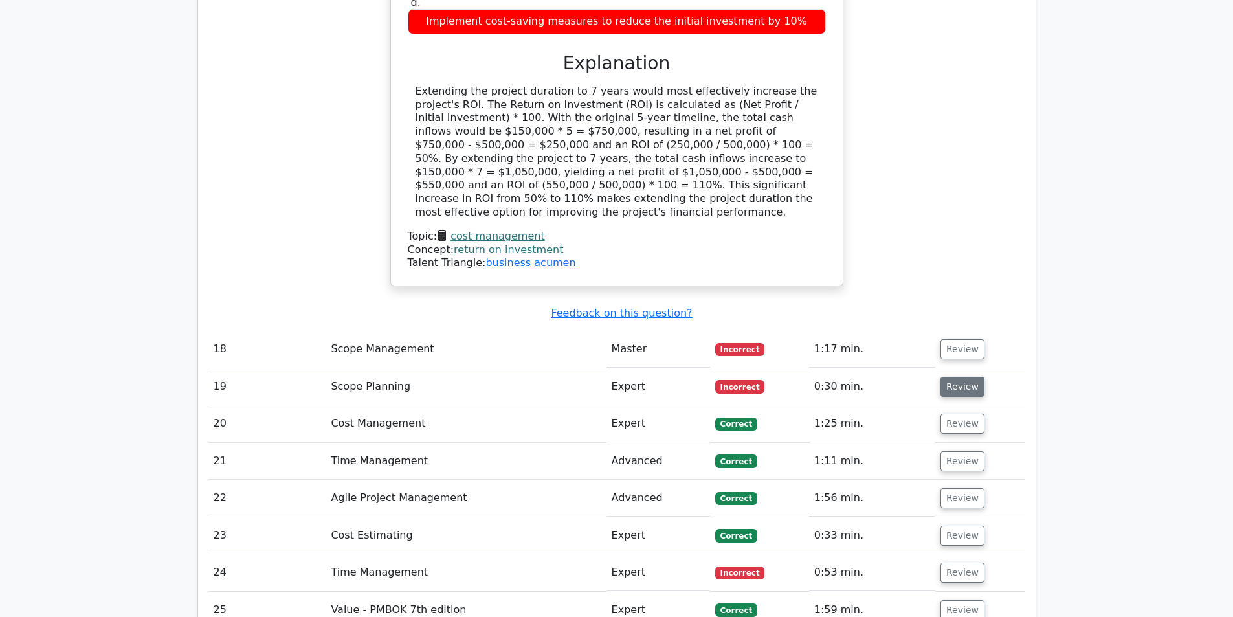
click at [960, 377] on button "Review" at bounding box center [962, 387] width 44 height 20
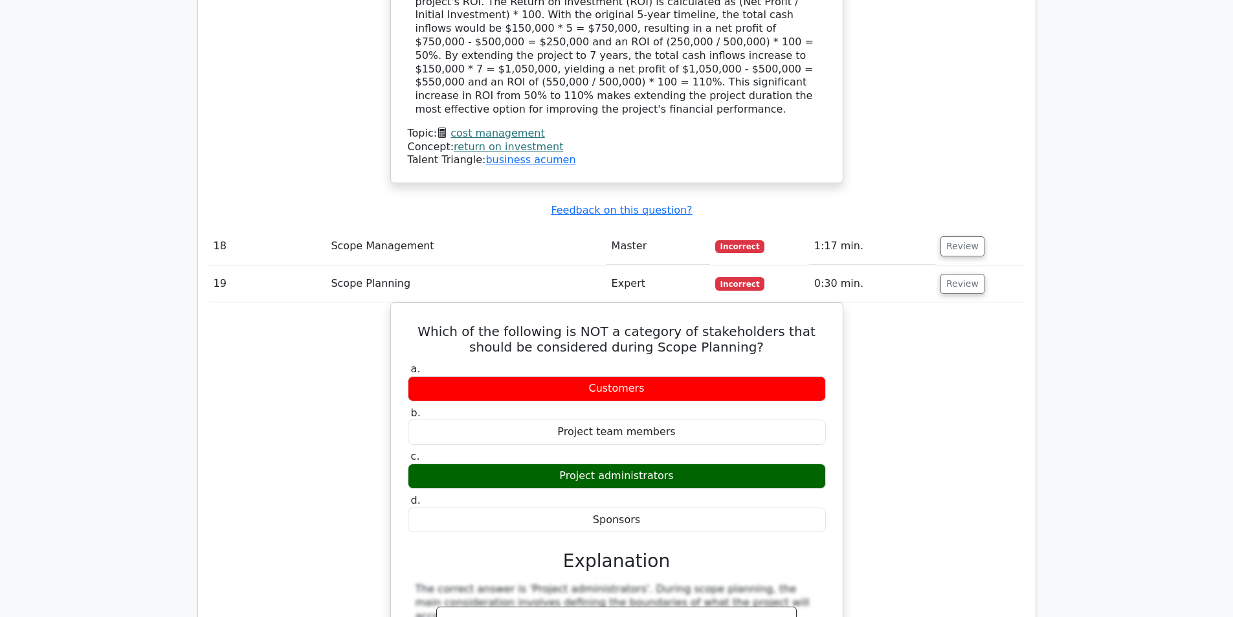
scroll to position [3688, 0]
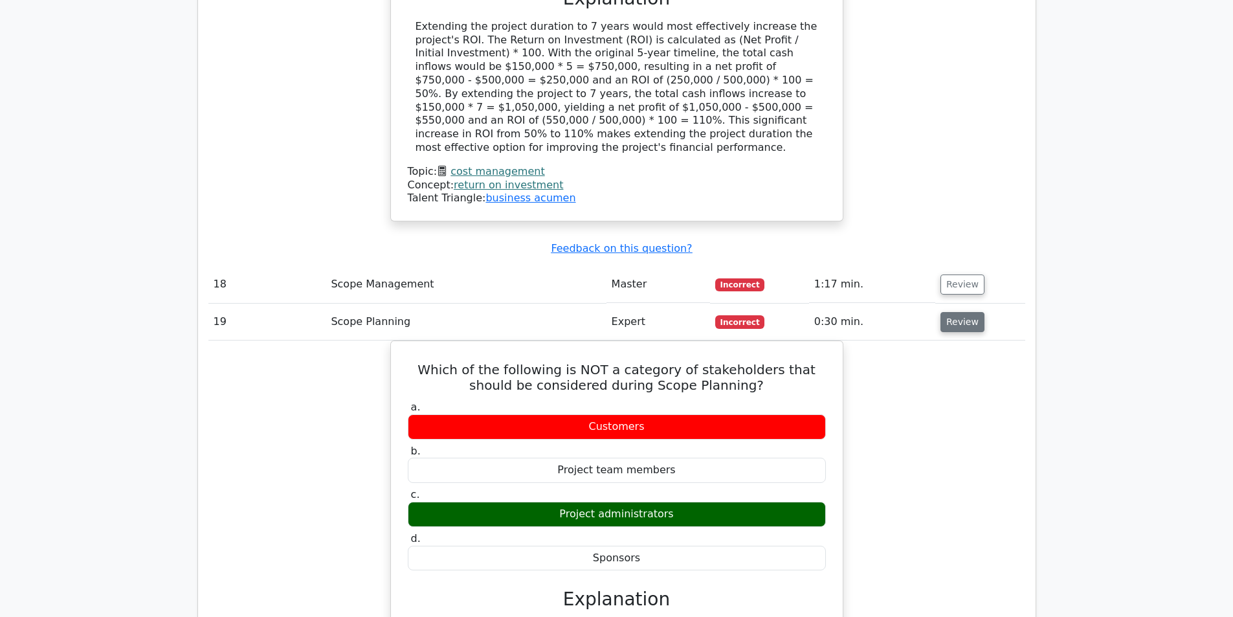
click at [961, 312] on button "Review" at bounding box center [962, 322] width 44 height 20
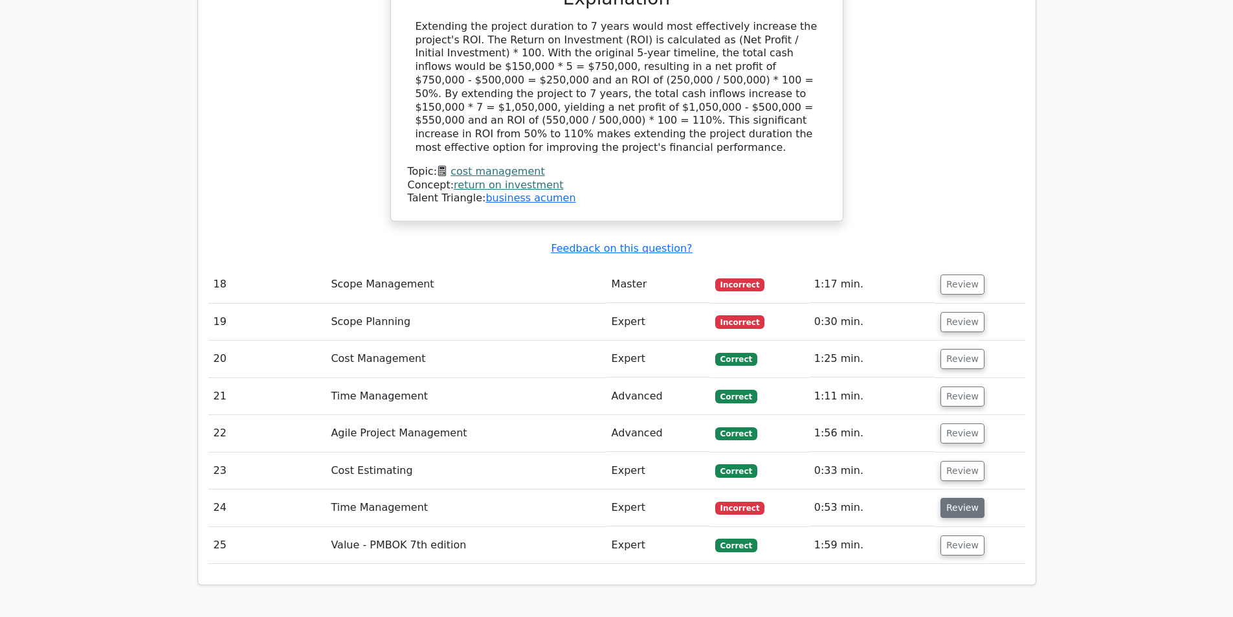
click at [968, 498] on button "Review" at bounding box center [962, 508] width 44 height 20
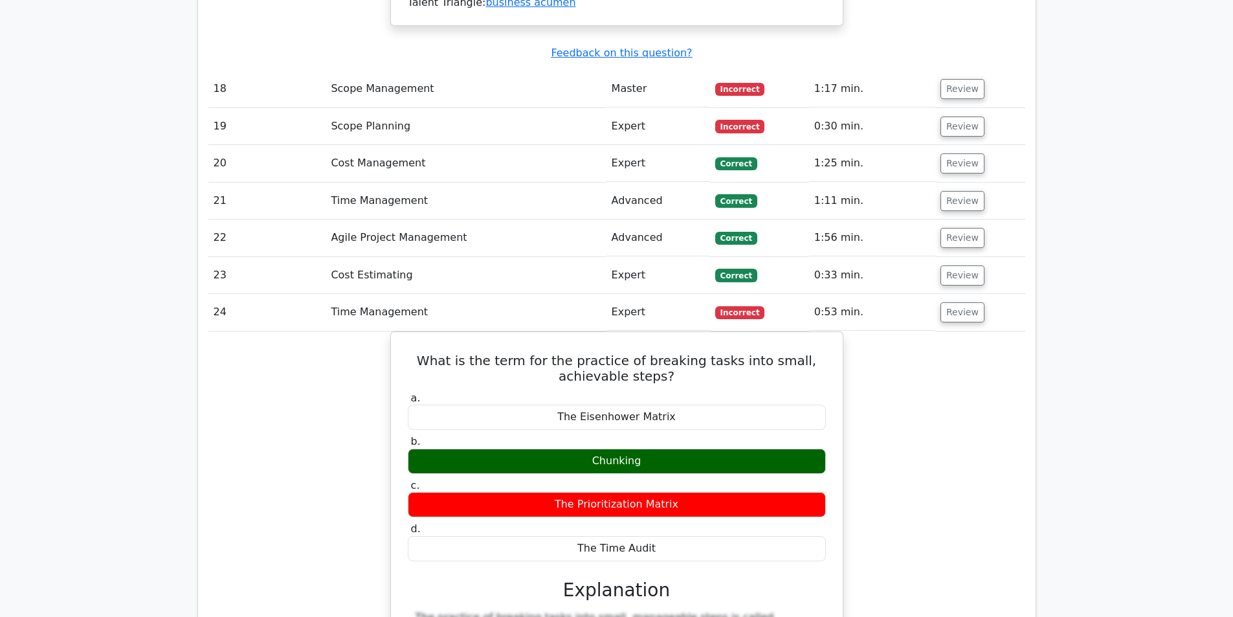
scroll to position [3882, 0]
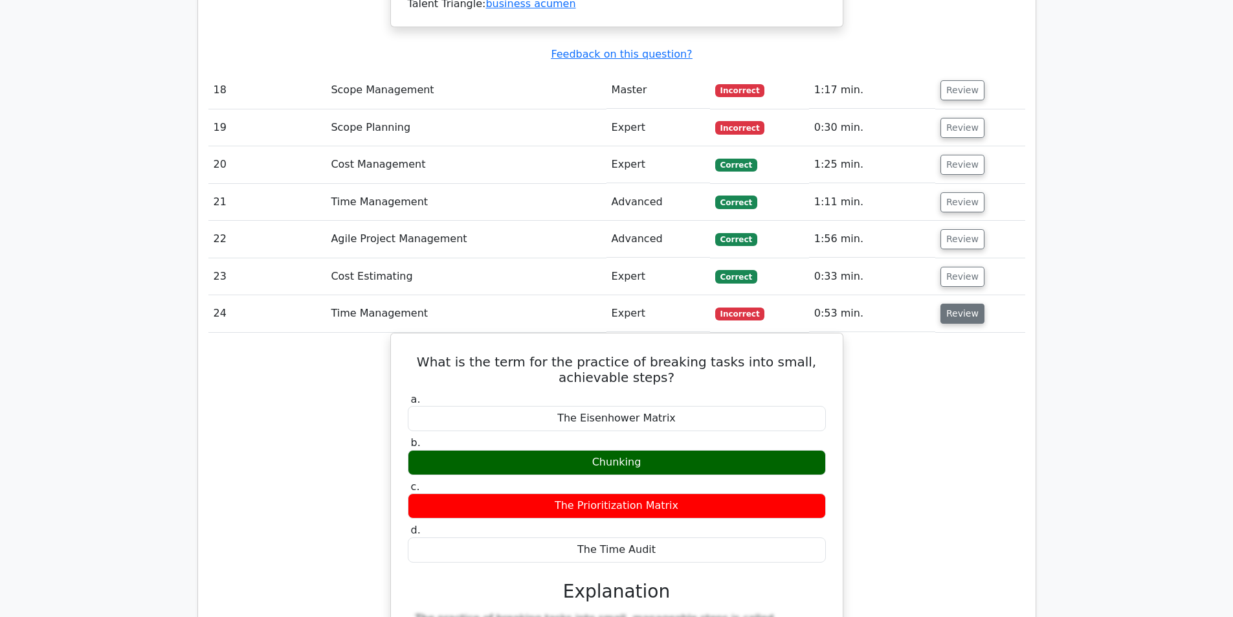
click at [944, 303] on button "Review" at bounding box center [962, 313] width 44 height 20
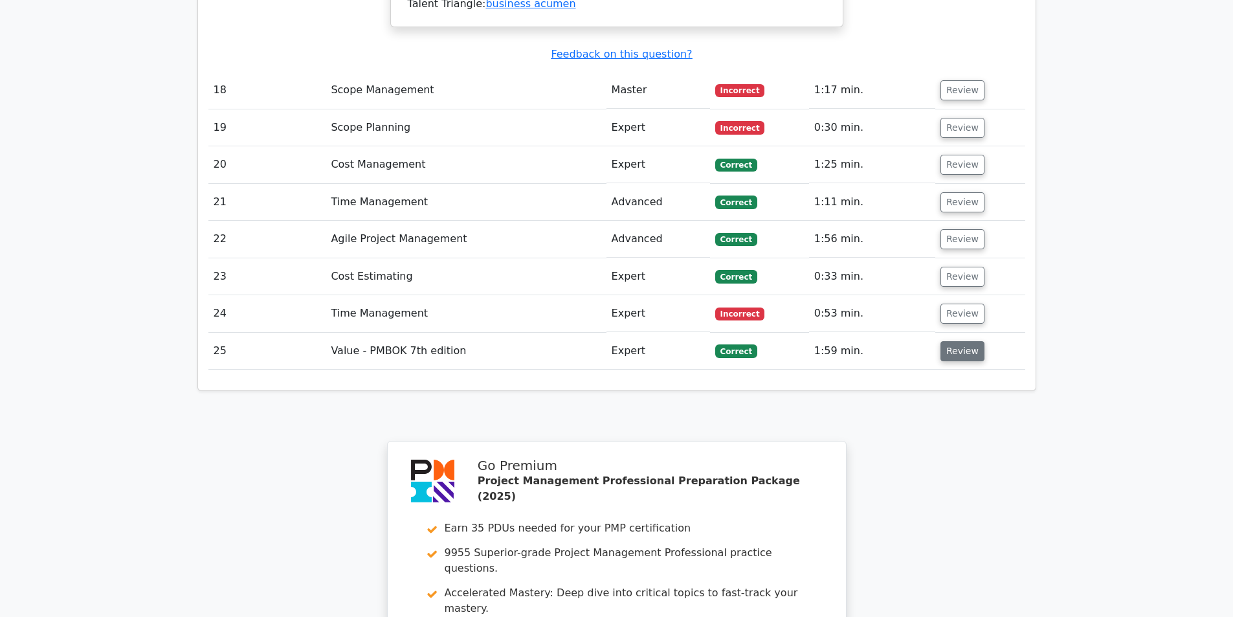
click at [959, 341] on button "Review" at bounding box center [962, 351] width 44 height 20
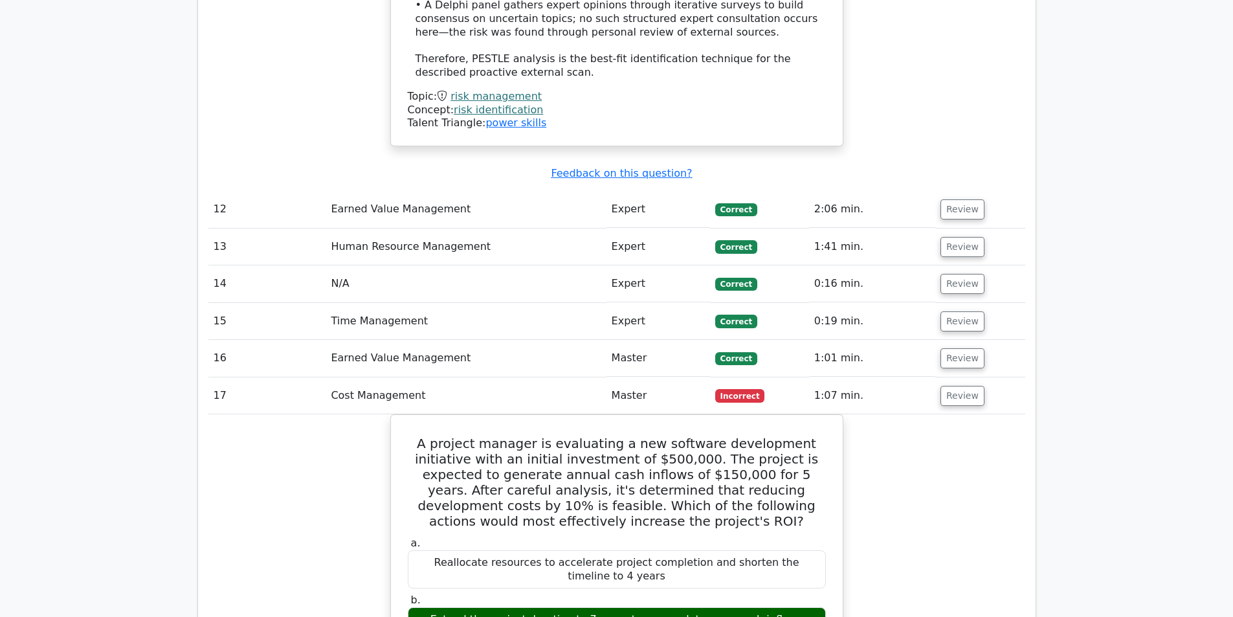
scroll to position [2912, 0]
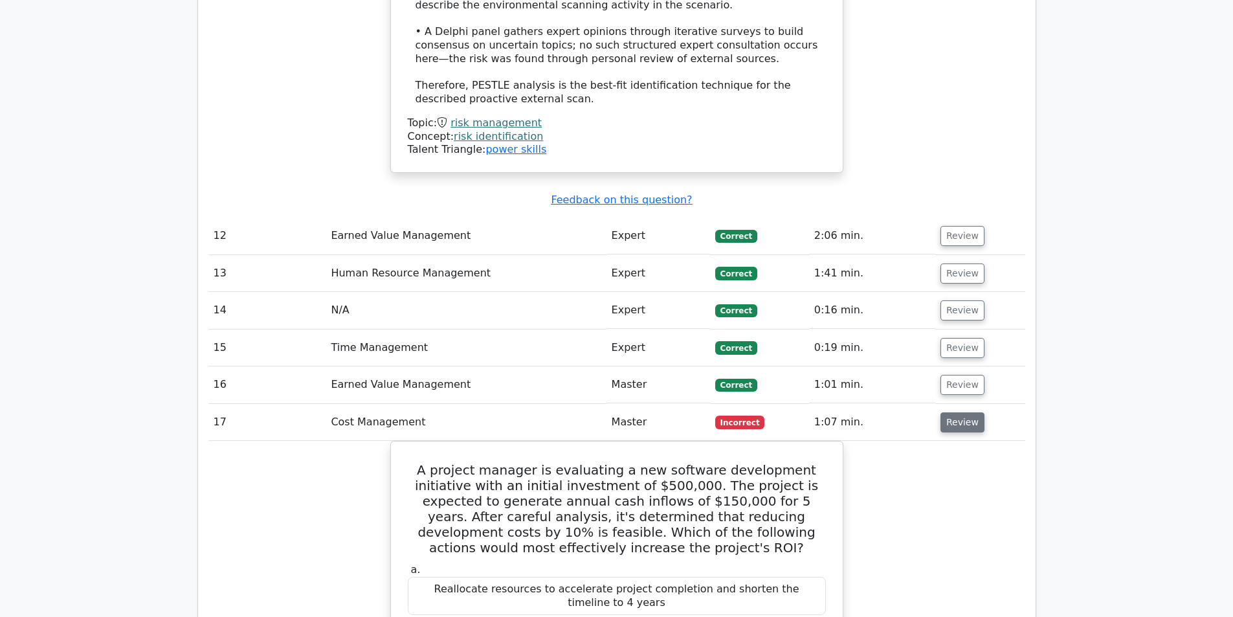
click at [957, 412] on button "Review" at bounding box center [962, 422] width 44 height 20
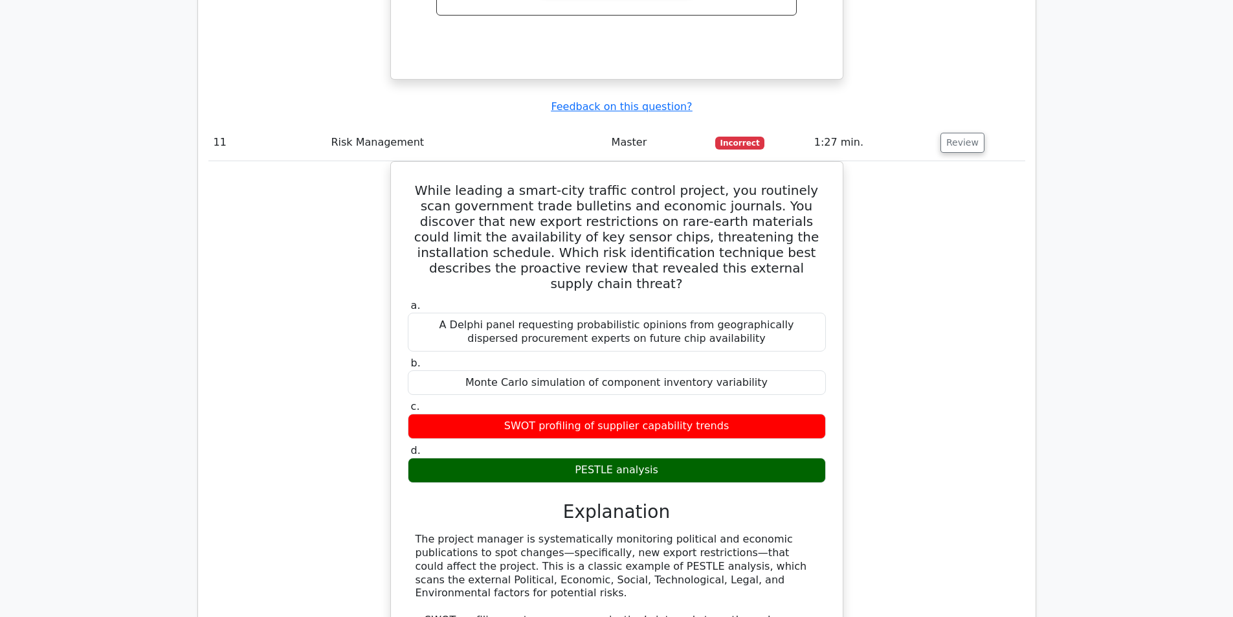
scroll to position [2200, 0]
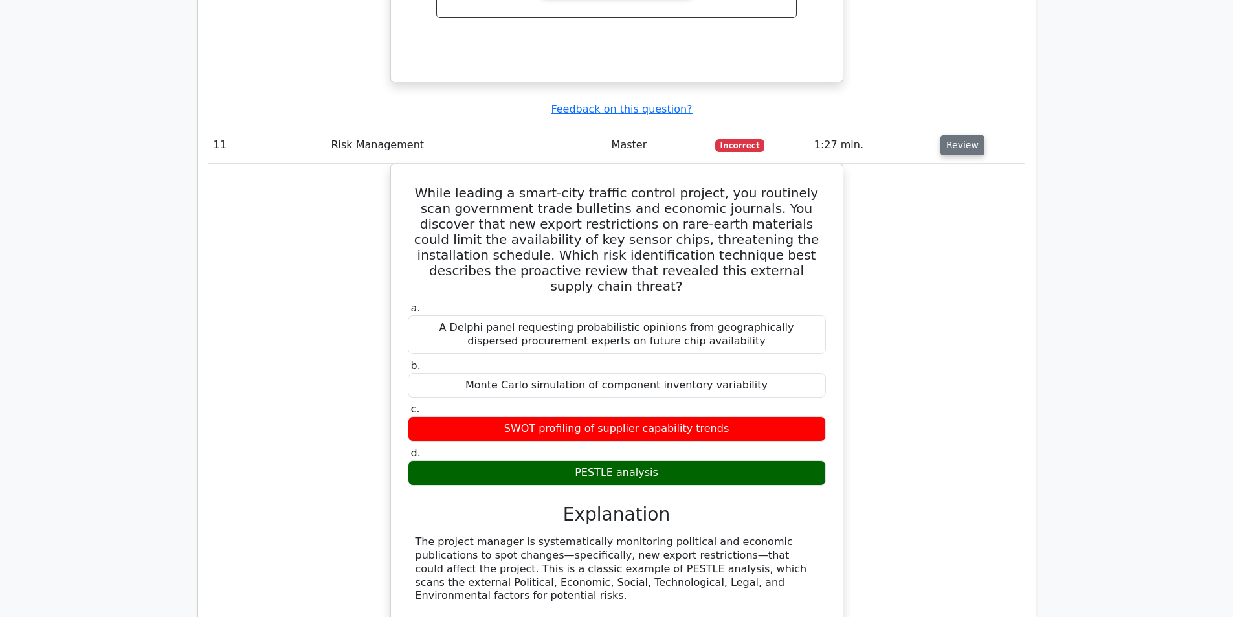
click at [950, 135] on button "Review" at bounding box center [962, 145] width 44 height 20
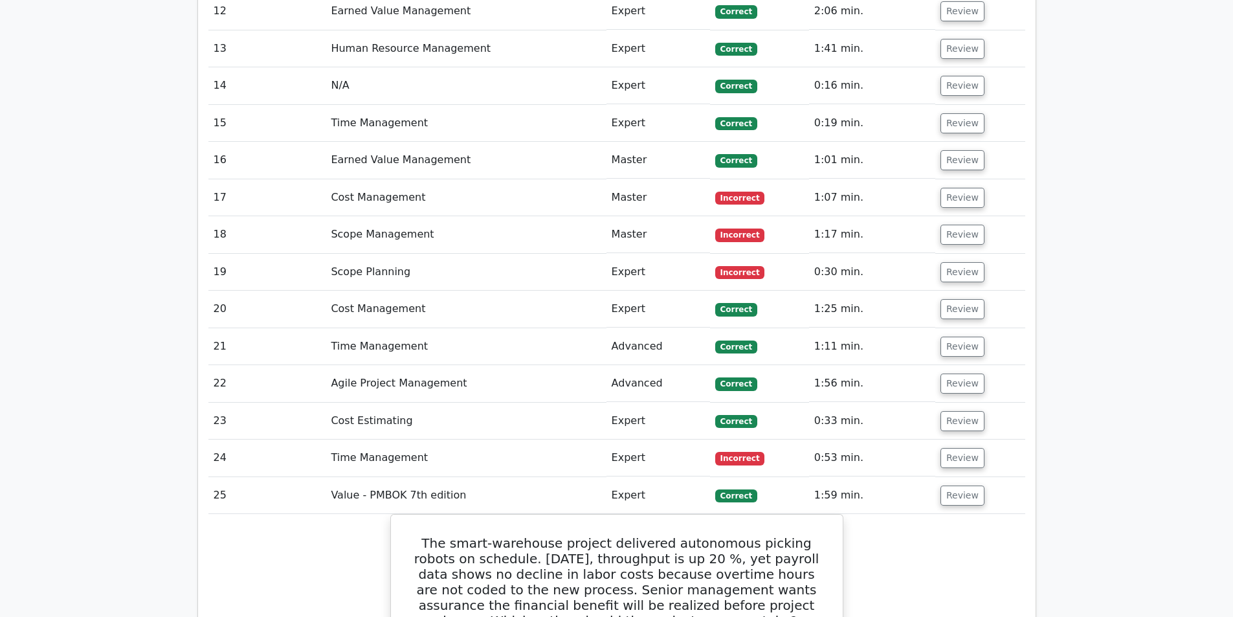
scroll to position [2394, 0]
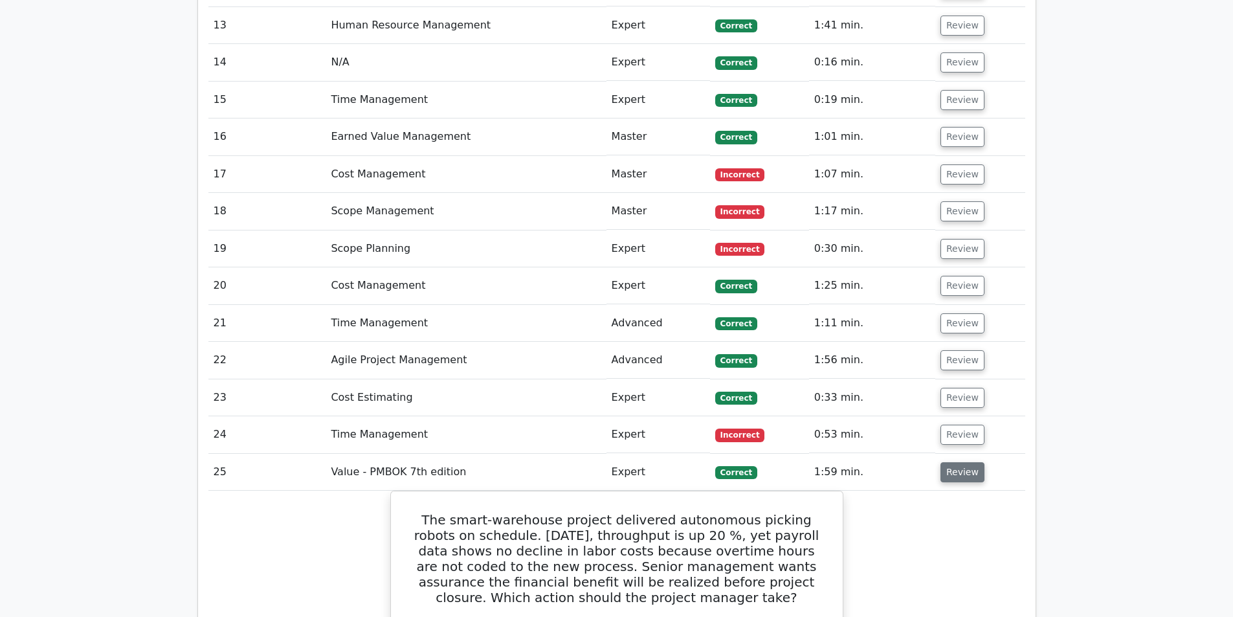
click at [958, 462] on button "Review" at bounding box center [962, 472] width 44 height 20
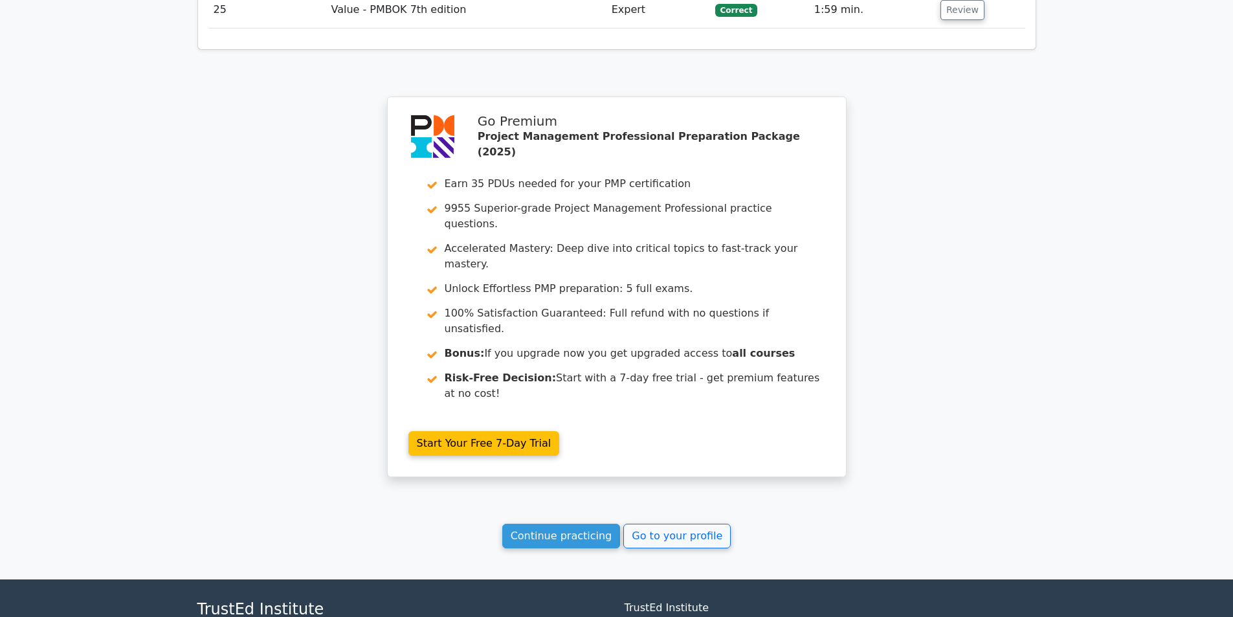
scroll to position [2861, 0]
